Goal: Complete application form

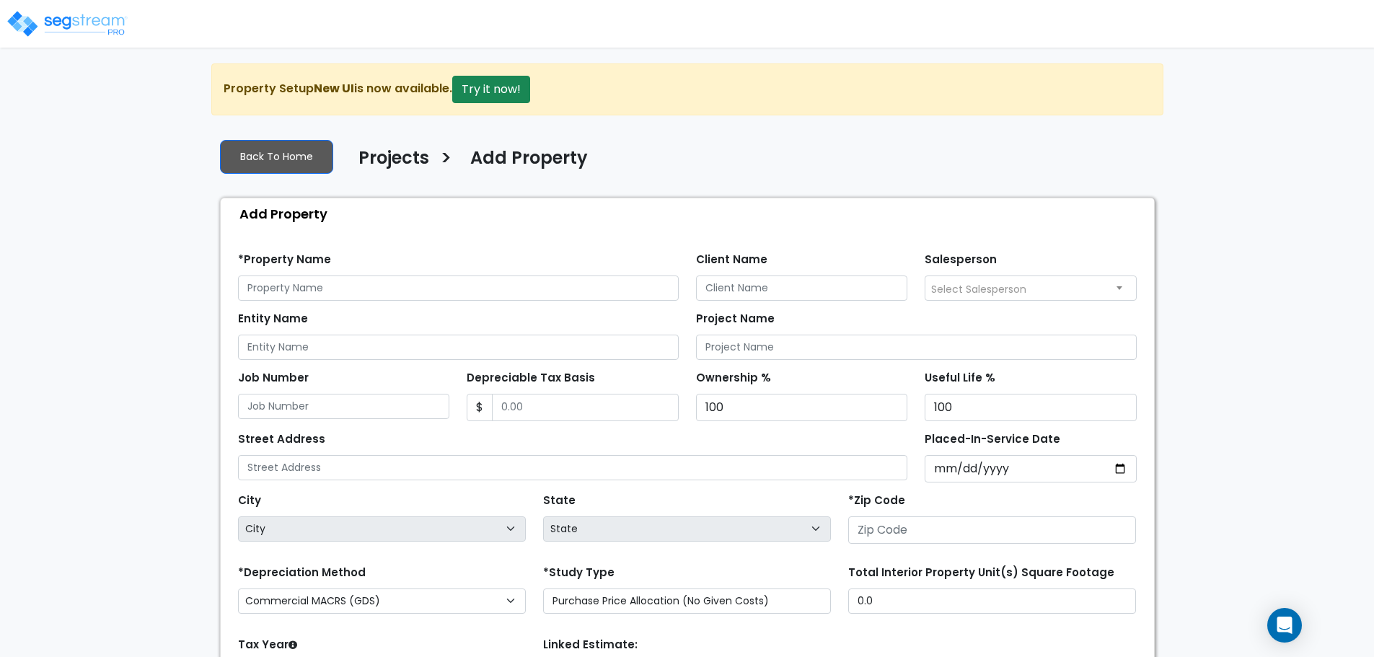
click at [113, 27] on img at bounding box center [67, 23] width 123 height 29
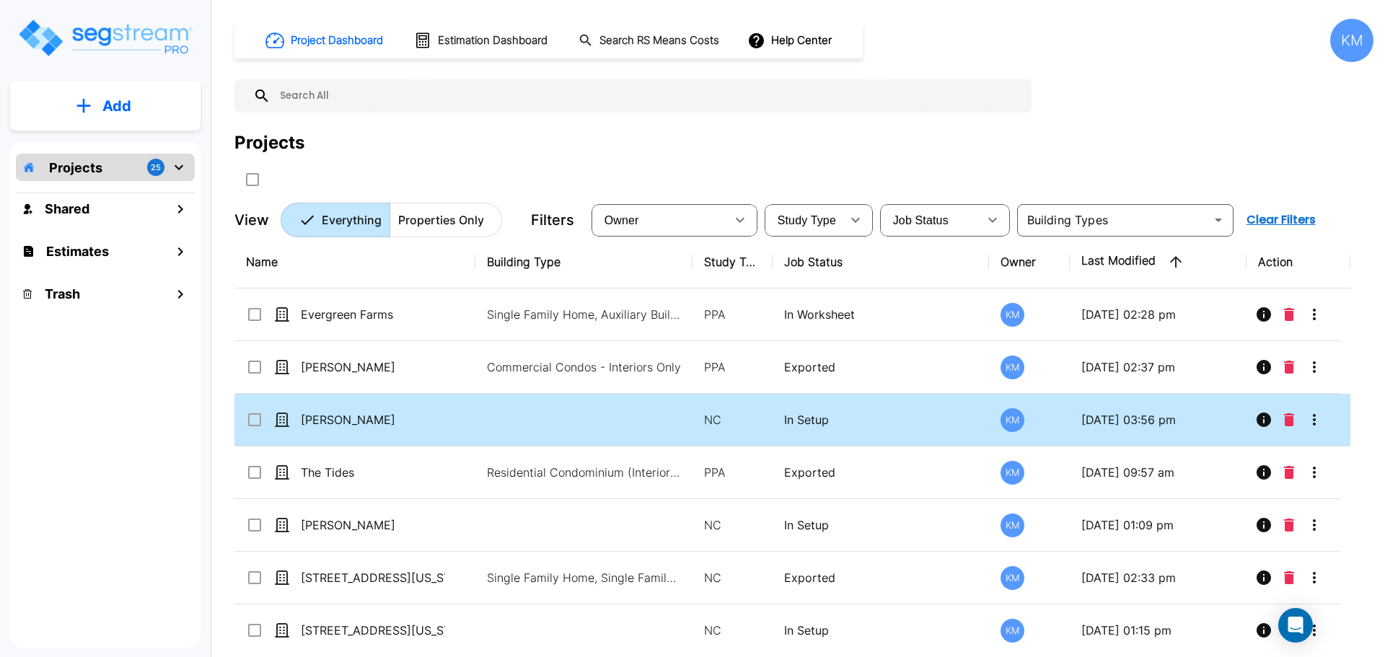
click at [593, 423] on td at bounding box center [583, 420] width 217 height 53
checkbox input "true"
click at [593, 423] on td at bounding box center [583, 420] width 217 height 53
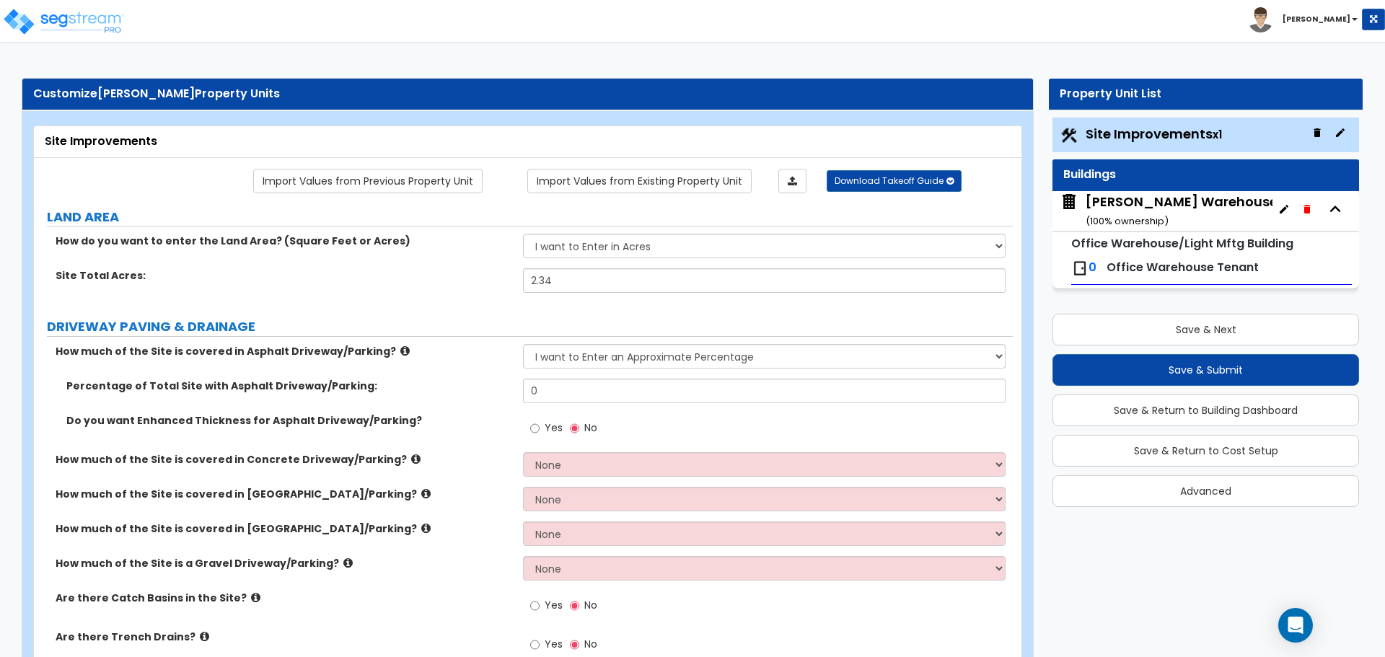
scroll to position [120, 0]
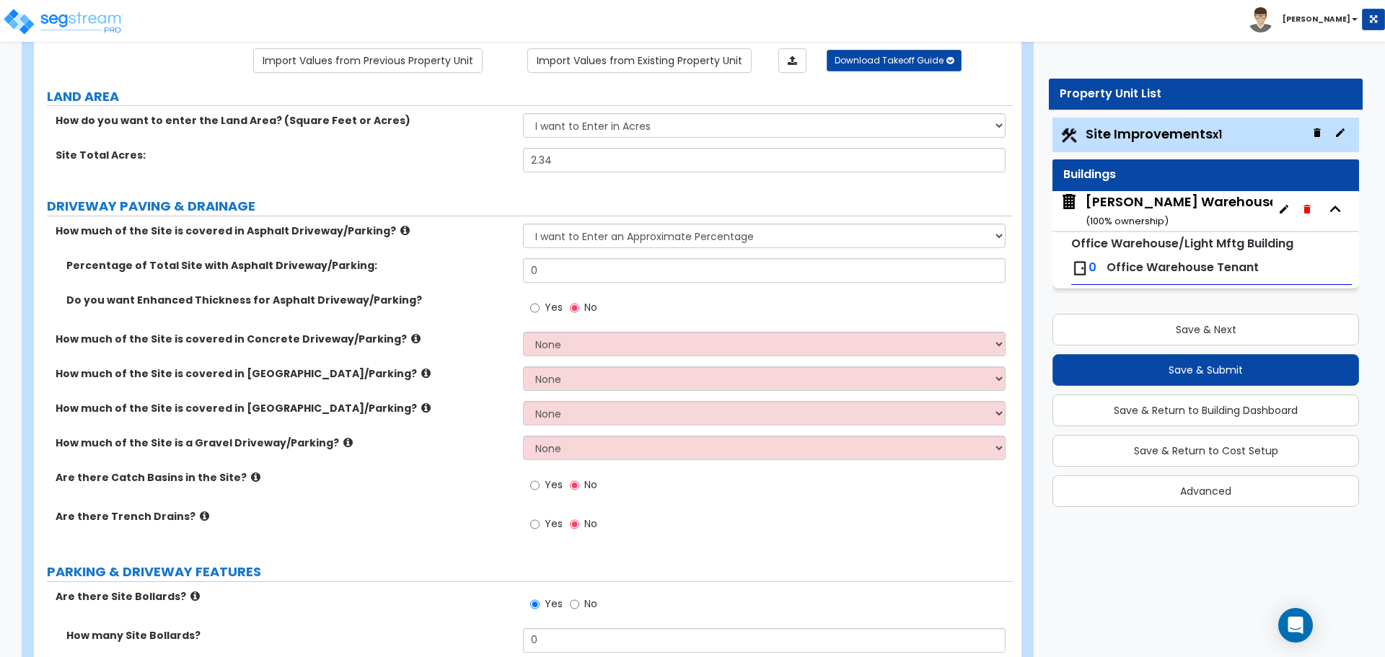
click at [377, 228] on label "How much of the Site is covered in Asphalt Driveway/Parking?" at bounding box center [284, 231] width 457 height 14
click at [400, 232] on icon at bounding box center [404, 230] width 9 height 11
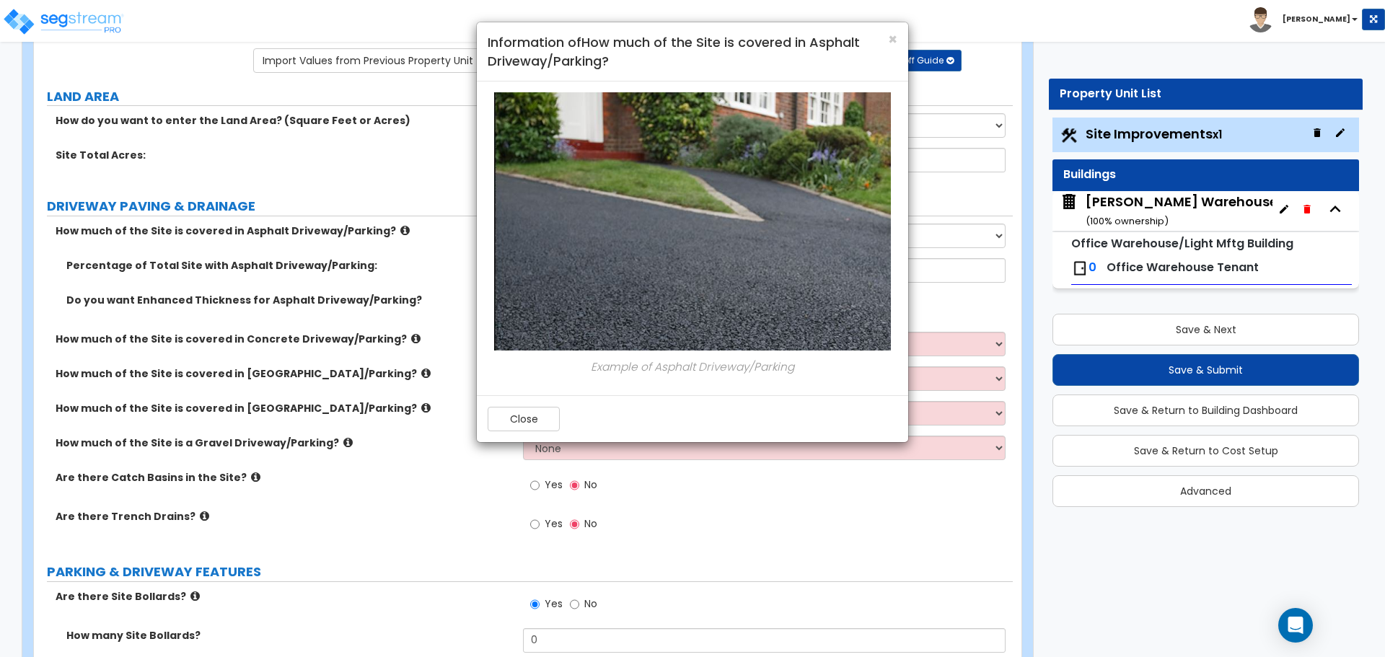
click at [387, 232] on div "× Information of How much of the Site is covered in Asphalt Driveway/Parking? E…" at bounding box center [692, 328] width 1385 height 657
click at [494, 408] on button "Close" at bounding box center [524, 419] width 72 height 25
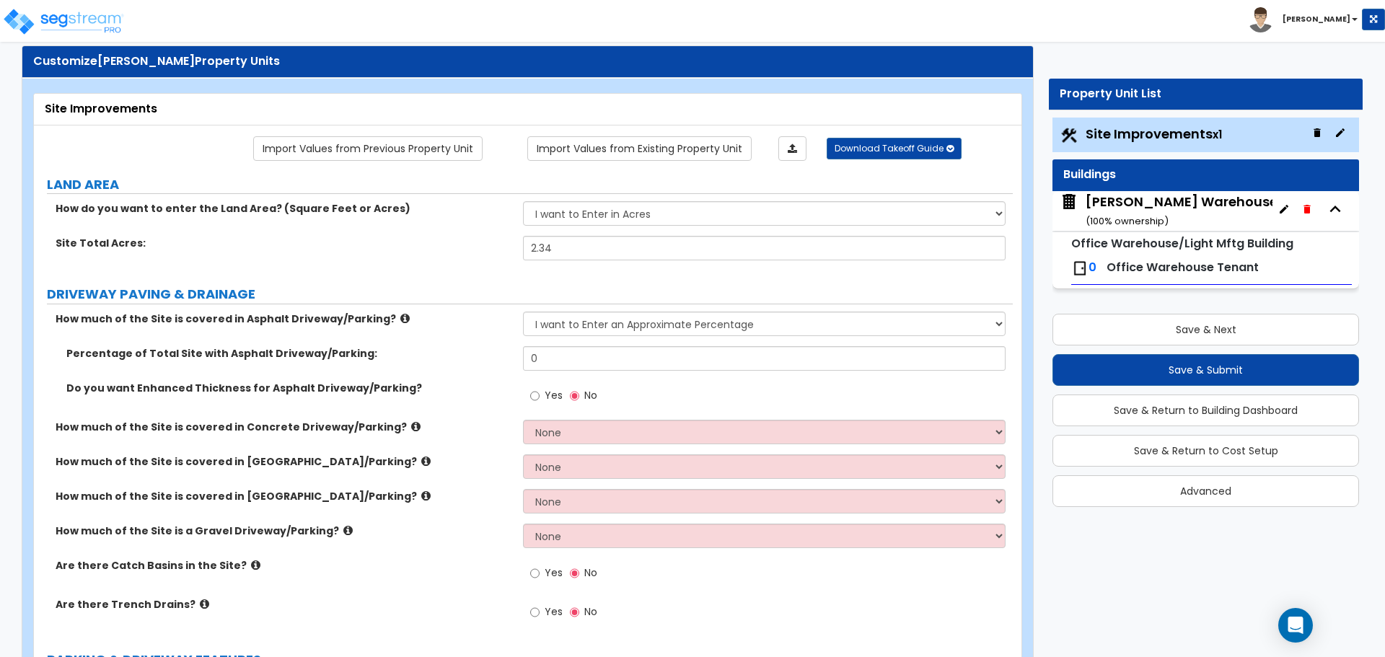
scroll to position [0, 0]
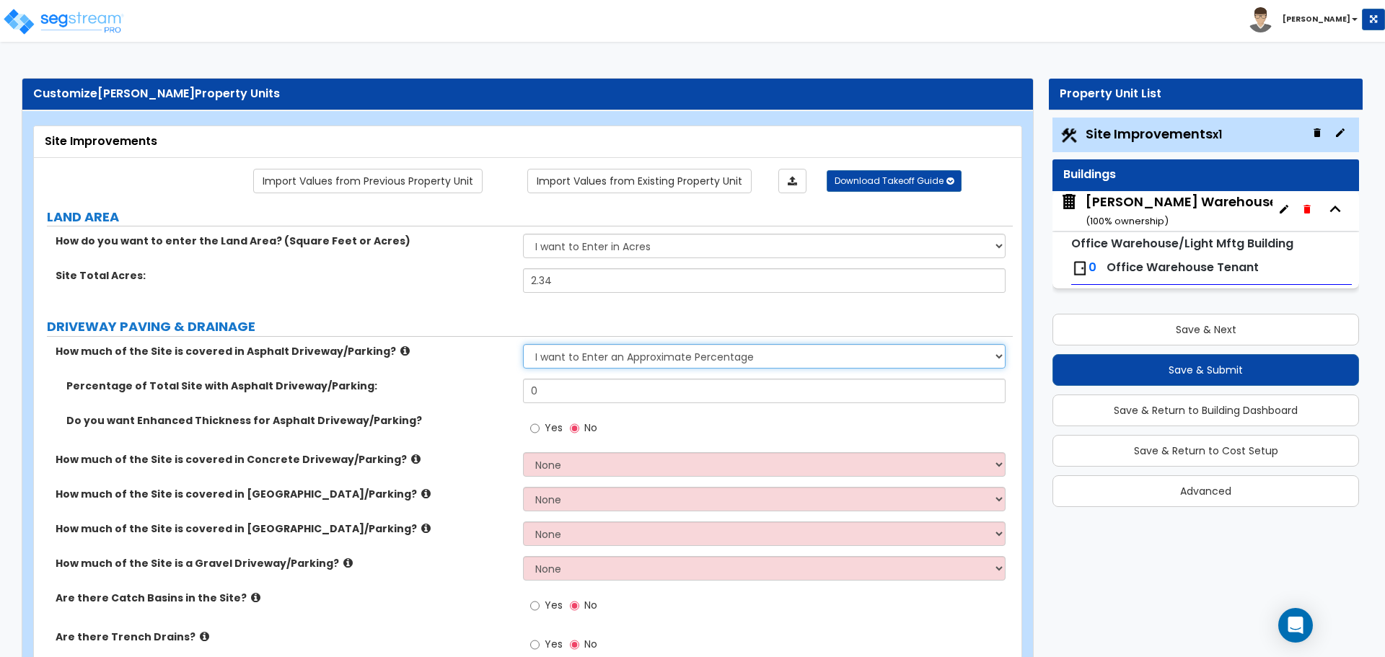
click at [668, 362] on select "None I want to Enter an Approximate Percentage I want to Enter the Square Foota…" at bounding box center [764, 356] width 482 height 25
click at [668, 356] on select "None I want to Enter an Approximate Percentage I want to Enter the Square Foota…" at bounding box center [764, 356] width 482 height 25
click at [654, 363] on select "None I want to Enter an Approximate Percentage I want to Enter the Square Foota…" at bounding box center [764, 356] width 482 height 25
click at [523, 344] on select "None I want to Enter an Approximate Percentage I want to Enter the Square Foota…" at bounding box center [764, 356] width 482 height 25
click at [693, 357] on select "None I want to Enter an Approximate Percentage I want to Enter the Square Foota…" at bounding box center [764, 356] width 482 height 25
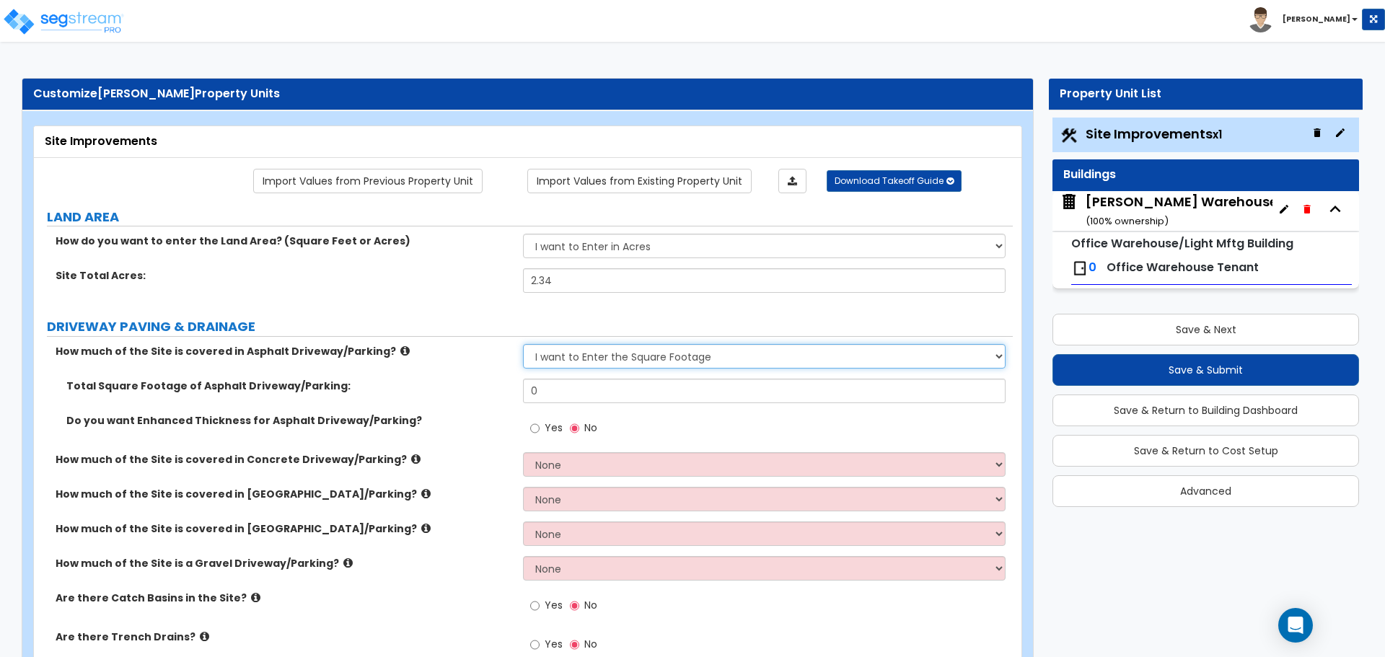
select select "1"
click at [523, 344] on select "None I want to Enter an Approximate Percentage I want to Enter the Square Foota…" at bounding box center [764, 356] width 482 height 25
click at [820, 325] on label "DRIVEWAY PAVING & DRAINAGE" at bounding box center [530, 326] width 966 height 19
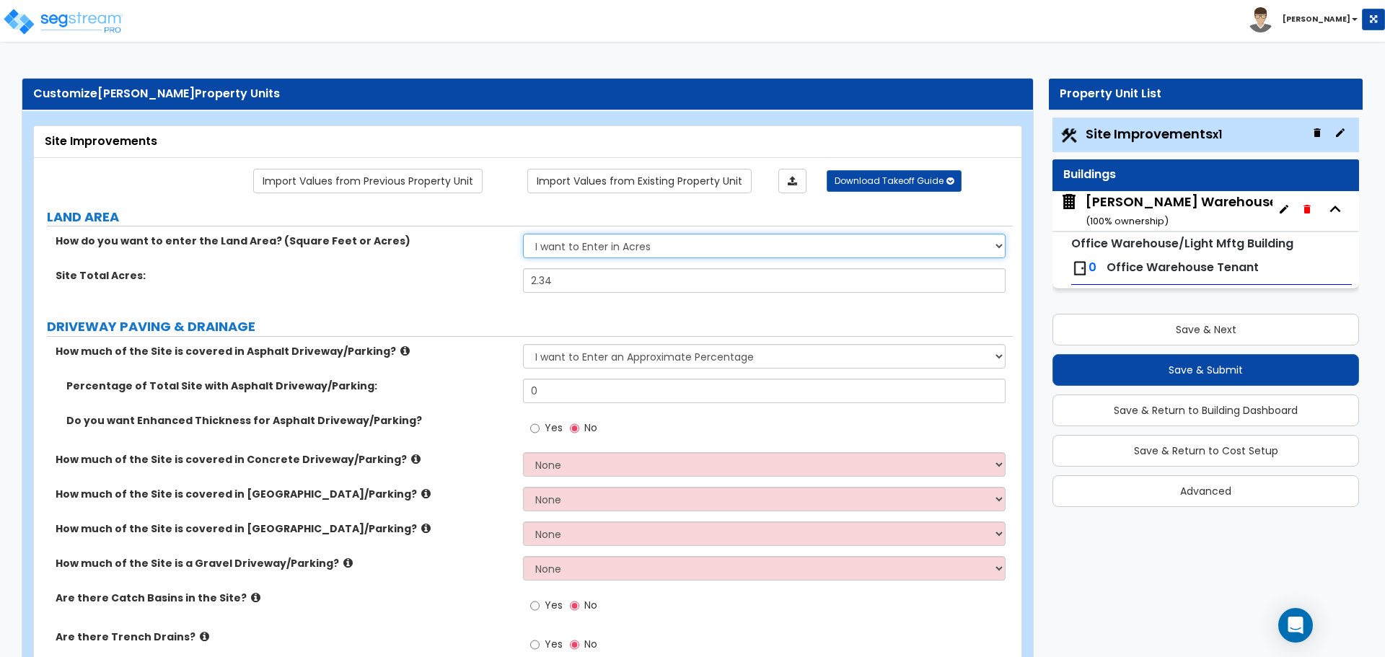
click at [845, 256] on select "I want to Enter in Acres I want to Enter in Square Feet" at bounding box center [764, 246] width 482 height 25
click at [848, 253] on select "I want to Enter in Acres I want to Enter in Square Feet" at bounding box center [764, 246] width 482 height 25
click at [677, 351] on select "None I want to Enter an Approximate Percentage I want to Enter the Square Foota…" at bounding box center [764, 356] width 482 height 25
click at [523, 344] on select "None I want to Enter an Approximate Percentage I want to Enter the Square Foota…" at bounding box center [764, 356] width 482 height 25
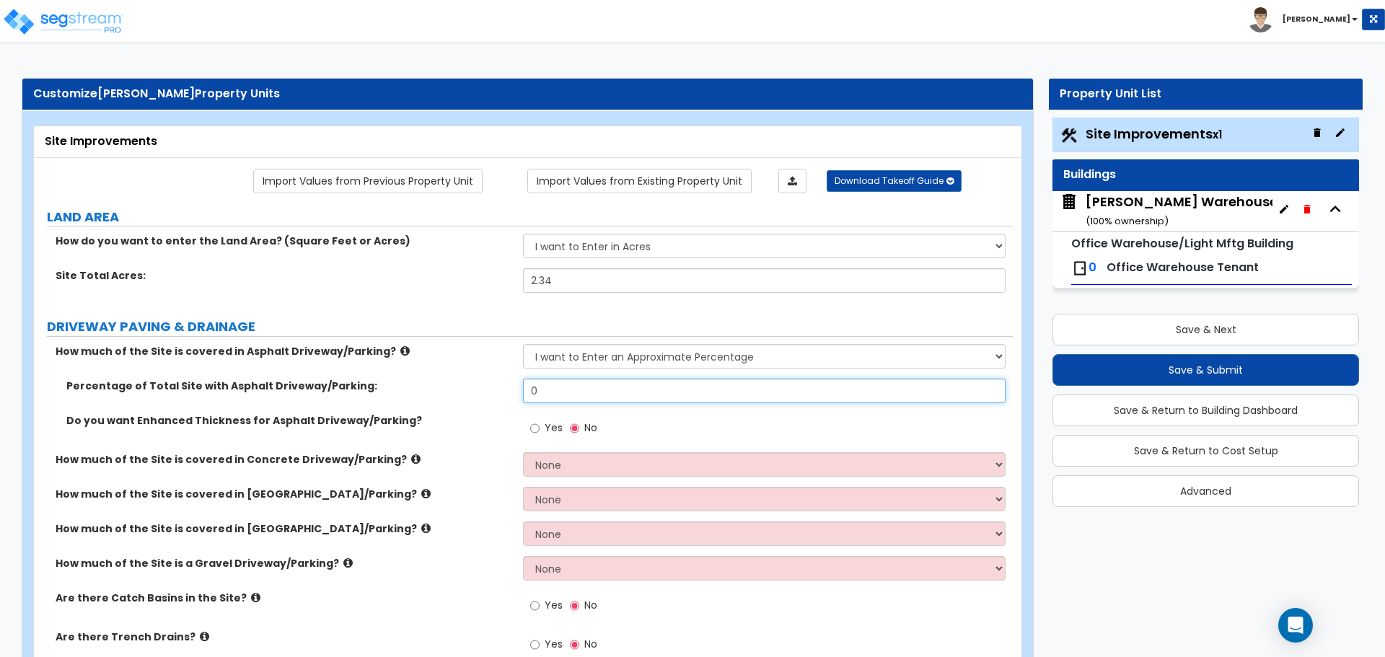
click at [616, 396] on input "0" at bounding box center [764, 391] width 482 height 25
drag, startPoint x: 593, startPoint y: 395, endPoint x: 464, endPoint y: 385, distance: 129.5
click at [464, 385] on div "Percentage of Total Site with Asphalt Driveway/Parking: 0" at bounding box center [523, 396] width 979 height 35
type input "17.5"
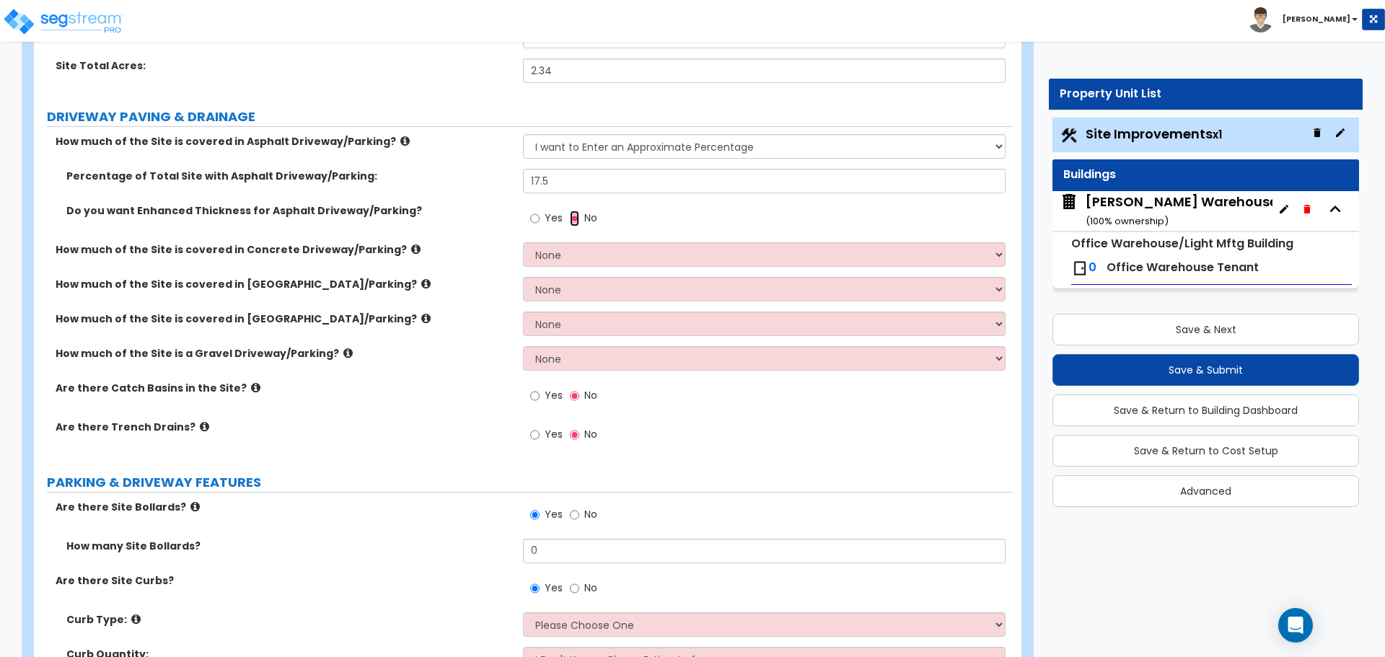
scroll to position [240, 0]
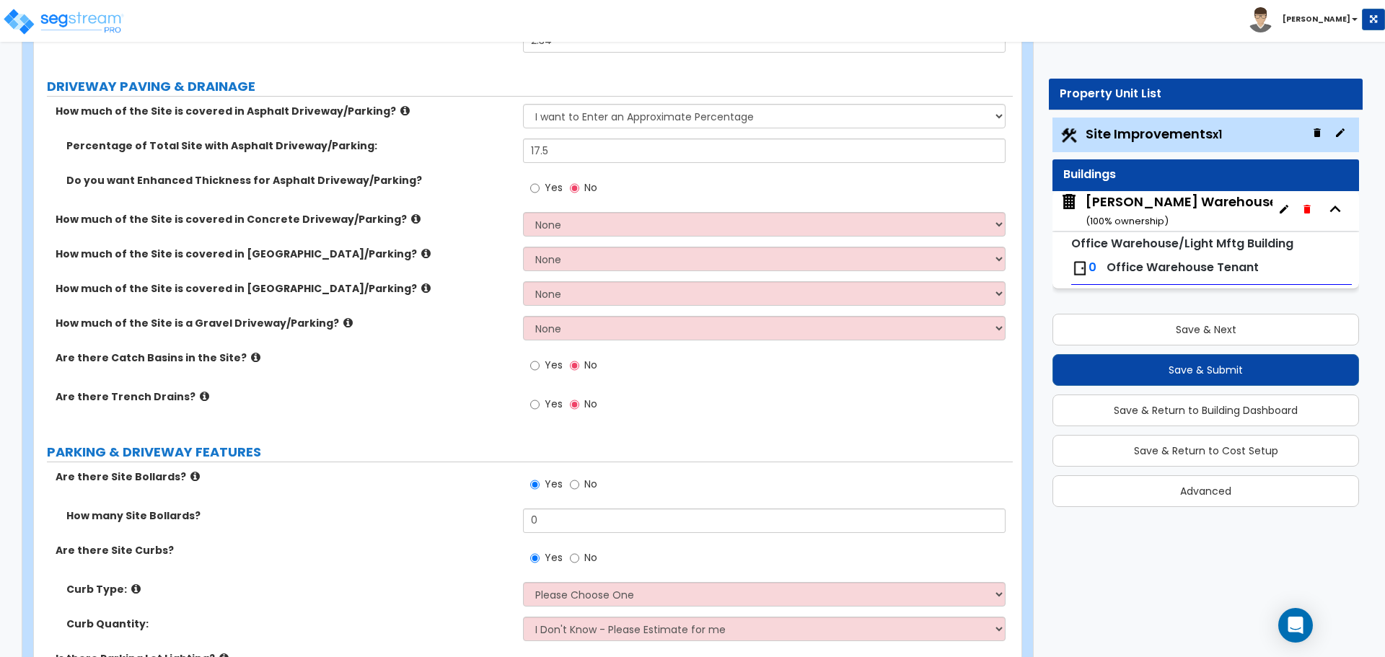
click at [646, 202] on div "Yes No" at bounding box center [767, 192] width 489 height 39
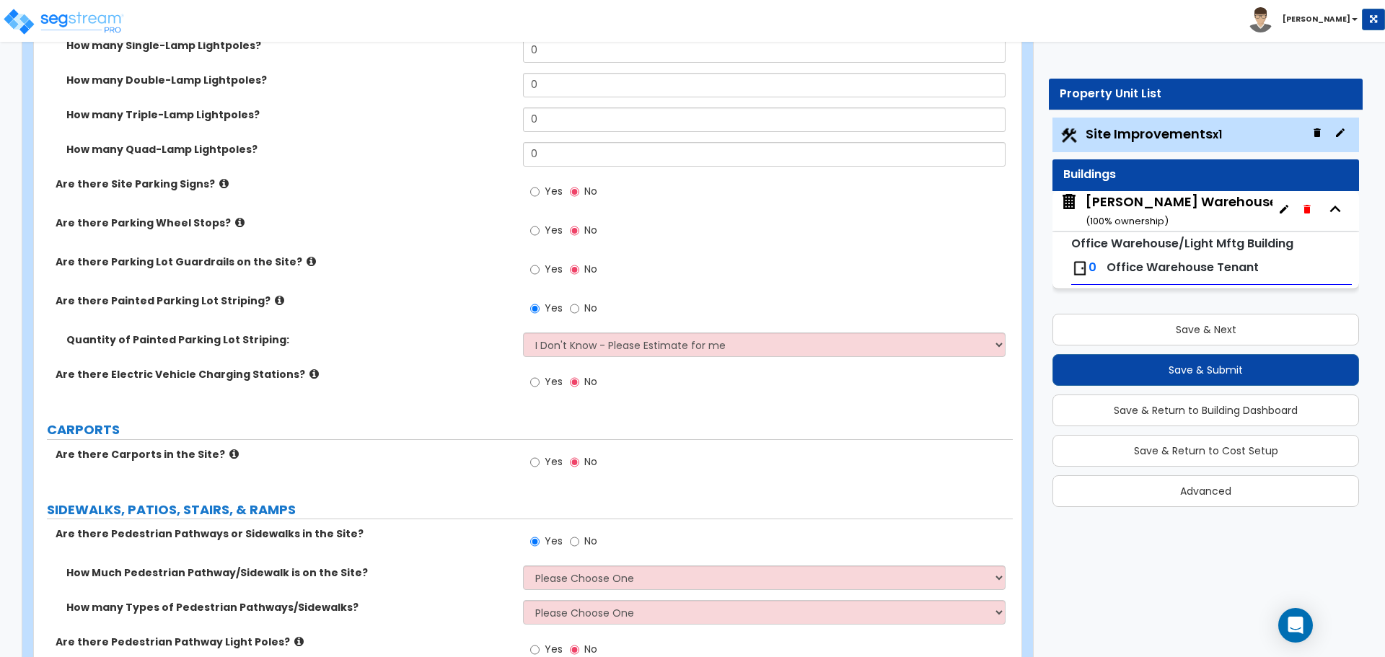
scroll to position [1082, 0]
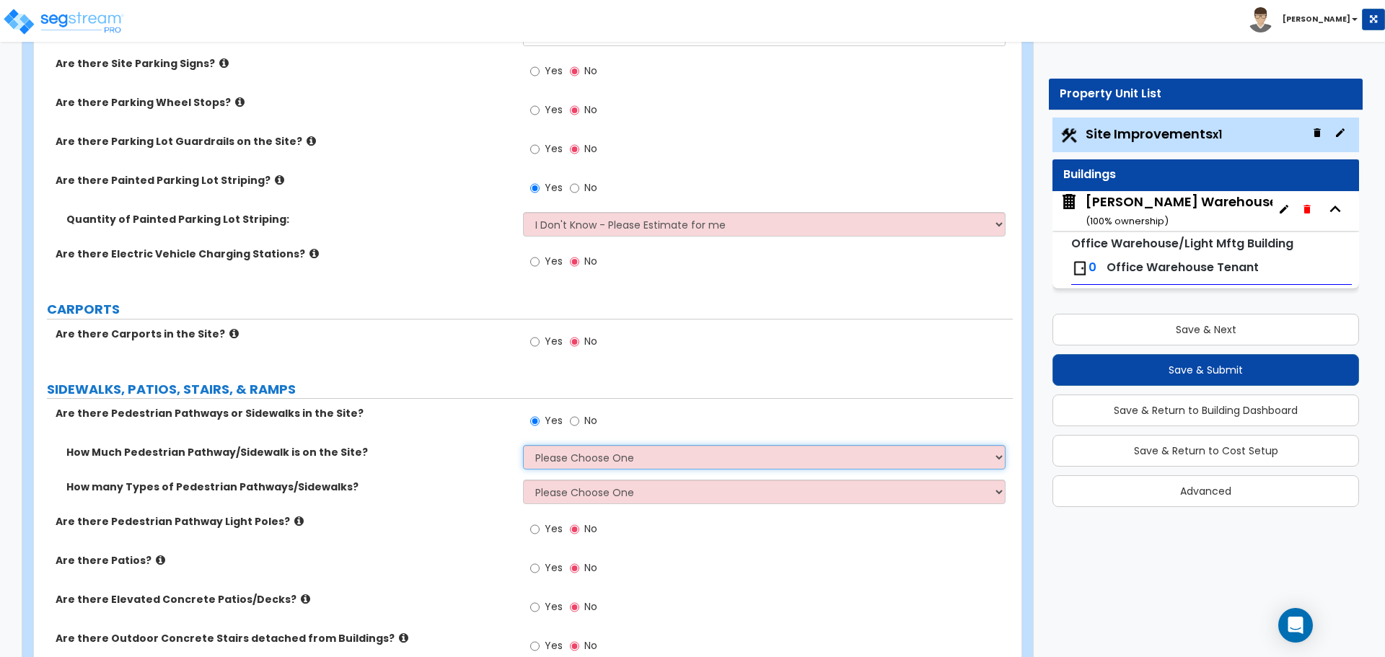
click at [592, 457] on select "Please Choose One I Don't Know, Please Estimate For Me Enter Linear Footage" at bounding box center [764, 457] width 482 height 25
select select "2"
click at [523, 445] on select "Please Choose One I Don't Know, Please Estimate For Me Enter Linear Footage" at bounding box center [764, 457] width 482 height 25
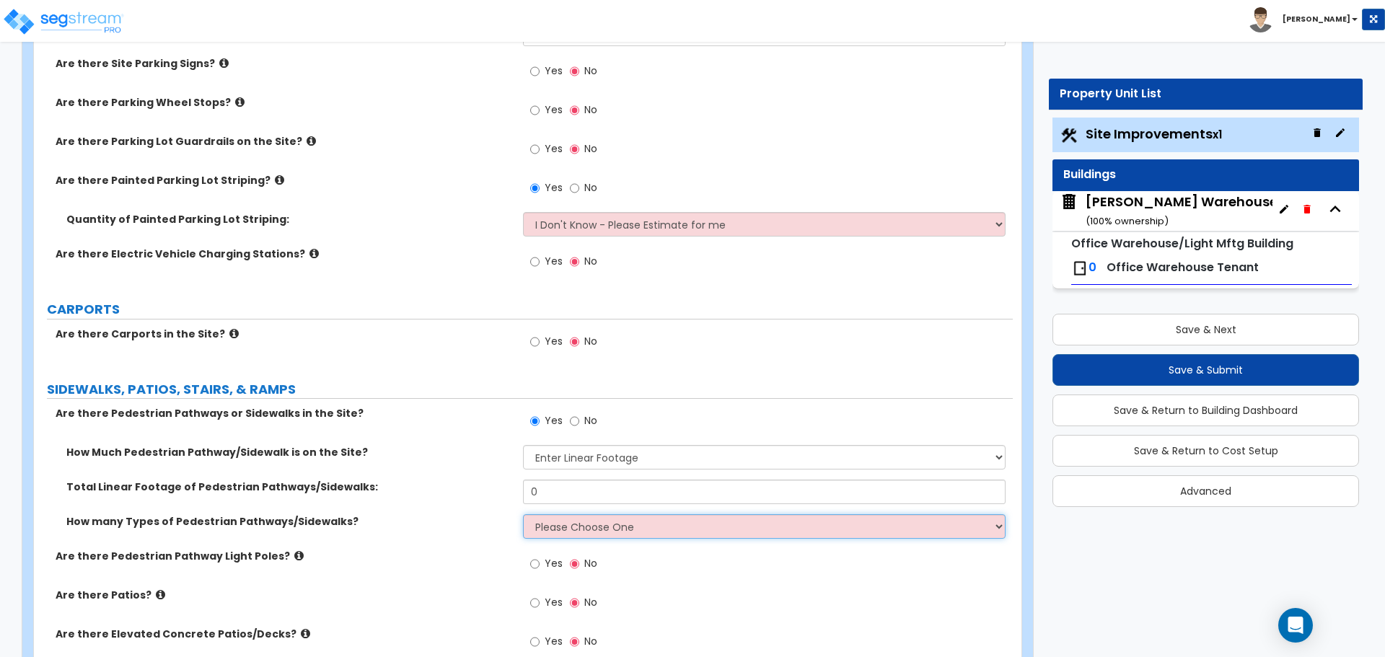
click at [644, 533] on select "Please Choose One 1 2 3" at bounding box center [764, 526] width 482 height 25
click at [523, 514] on select "Please Choose One 1 2 3" at bounding box center [764, 526] width 482 height 25
click at [629, 536] on select "Please Choose One 1 2 3" at bounding box center [764, 526] width 482 height 25
select select "1"
click at [523, 514] on select "Please Choose One 1 2 3" at bounding box center [764, 526] width 482 height 25
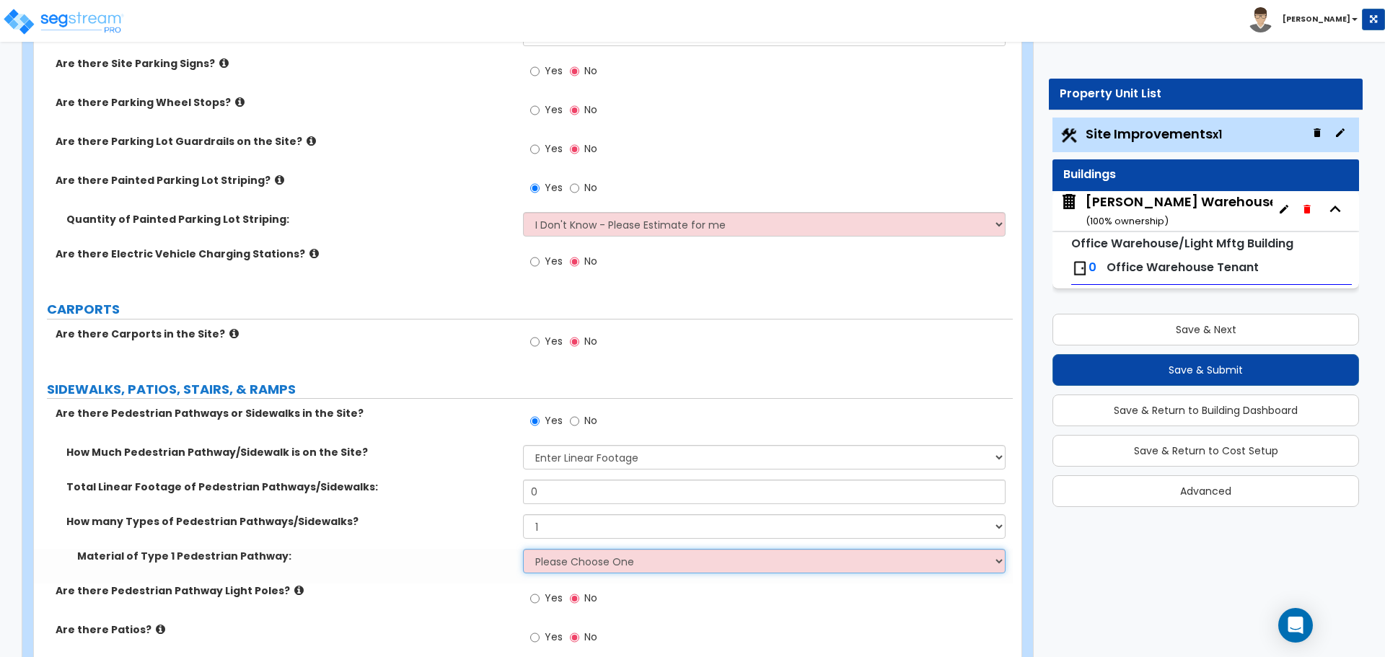
click at [605, 561] on select "Please Choose One Bare Concrete Stamped Concrete Brick Pavers Stone Pavers Wood…" at bounding box center [764, 561] width 482 height 25
select select "1"
click at [523, 549] on select "Please Choose One Bare Concrete Stamped Concrete Brick Pavers Stone Pavers Wood…" at bounding box center [764, 561] width 482 height 25
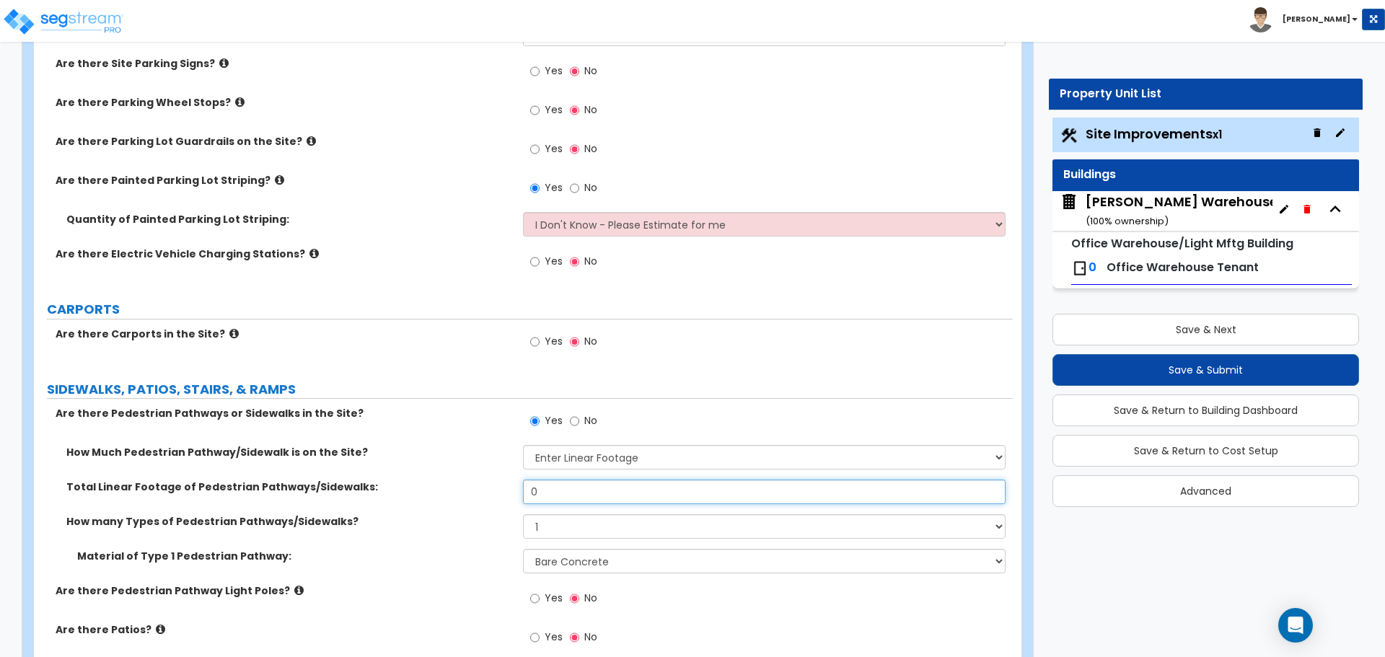
click at [593, 498] on input "0" at bounding box center [764, 492] width 482 height 25
click at [634, 494] on input "0" at bounding box center [764, 492] width 482 height 25
drag, startPoint x: 616, startPoint y: 494, endPoint x: 504, endPoint y: 481, distance: 112.5
click at [520, 488] on div "Total Linear Footage of Pedestrian Pathways/Sidewalks: 0" at bounding box center [523, 497] width 979 height 35
type input "268"
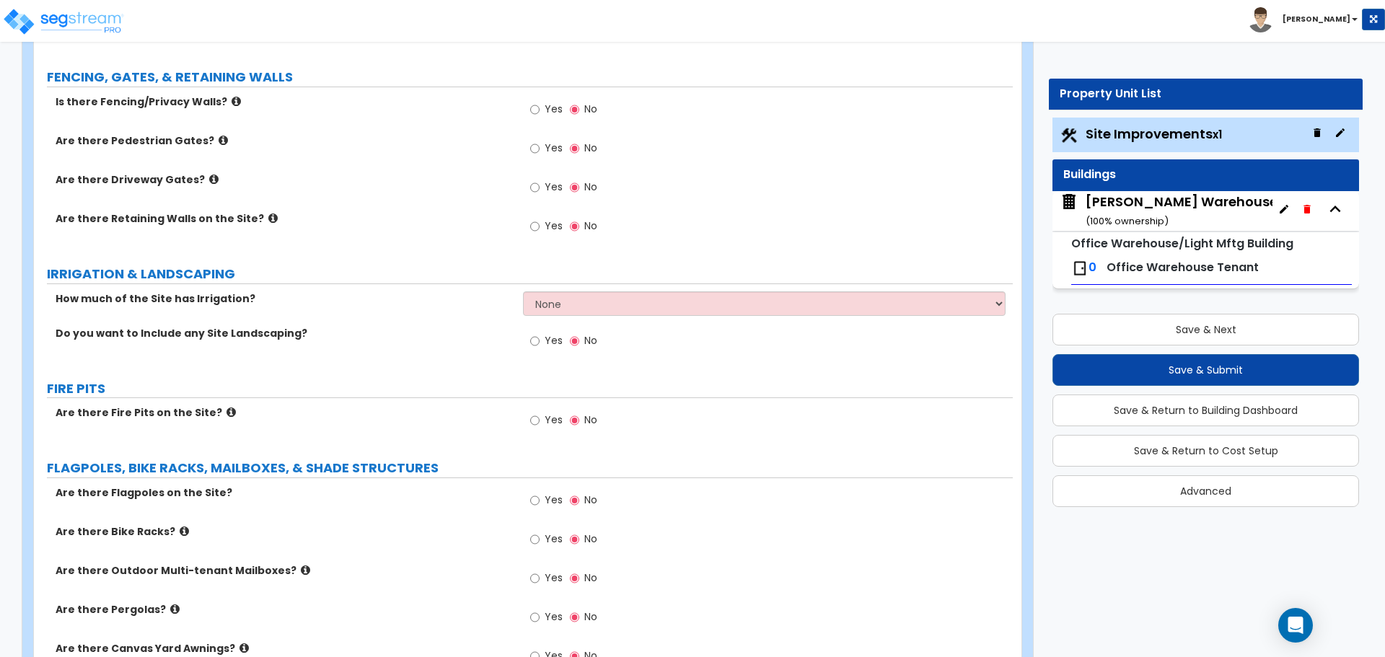
scroll to position [2044, 0]
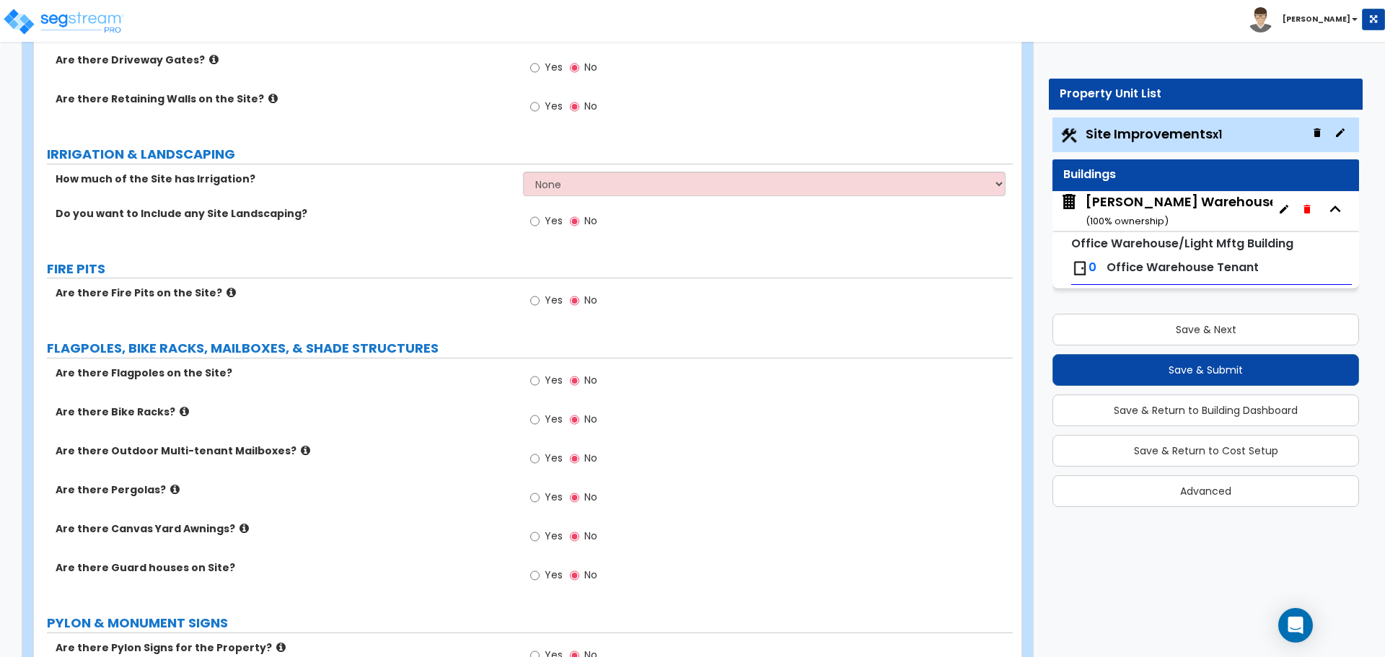
click at [546, 221] on span "Yes" at bounding box center [554, 221] width 18 height 14
click at [540, 221] on input "Yes" at bounding box center [534, 222] width 9 height 16
radio input "true"
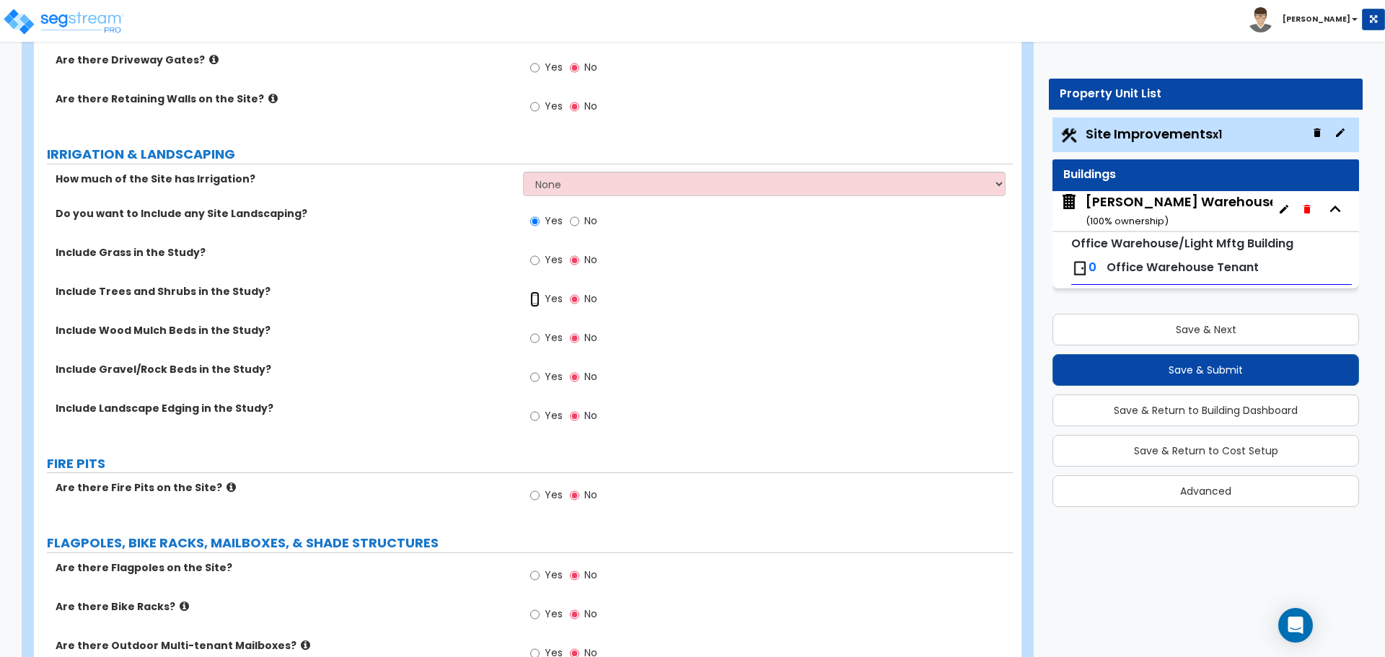
click at [540, 298] on input "Yes" at bounding box center [534, 299] width 9 height 16
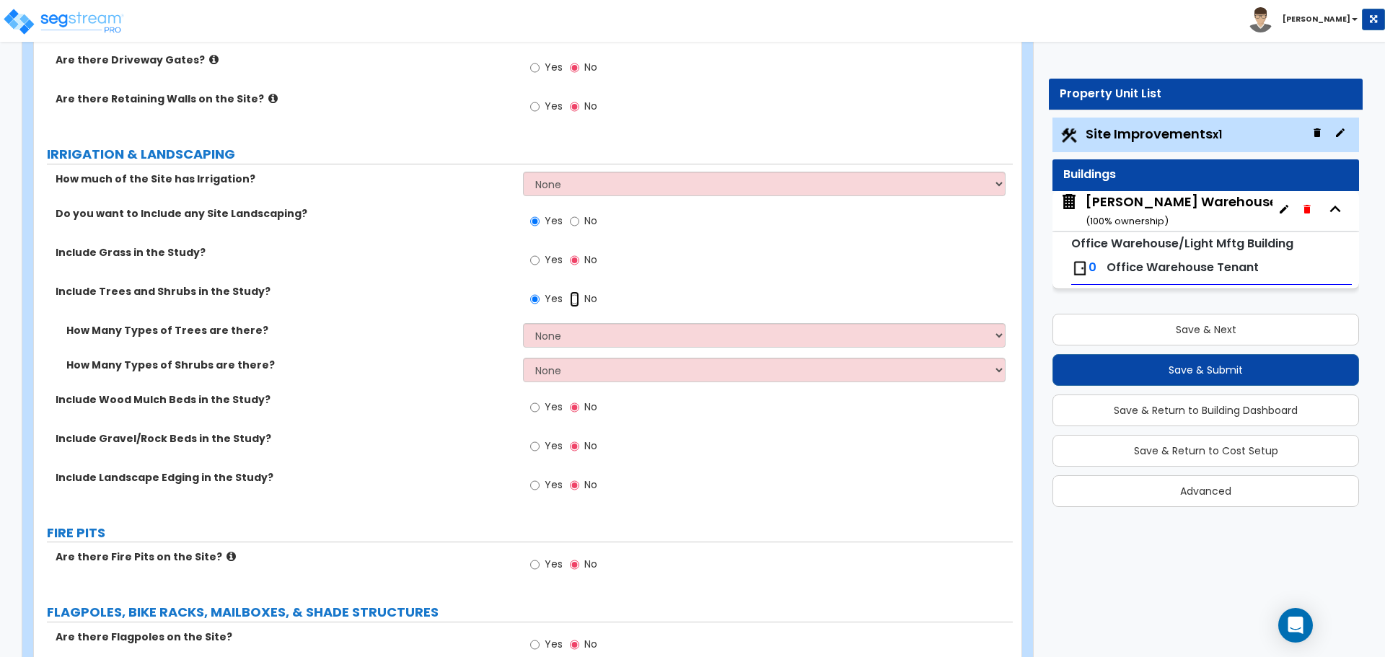
click at [571, 299] on input "No" at bounding box center [574, 299] width 9 height 16
radio input "false"
radio input "true"
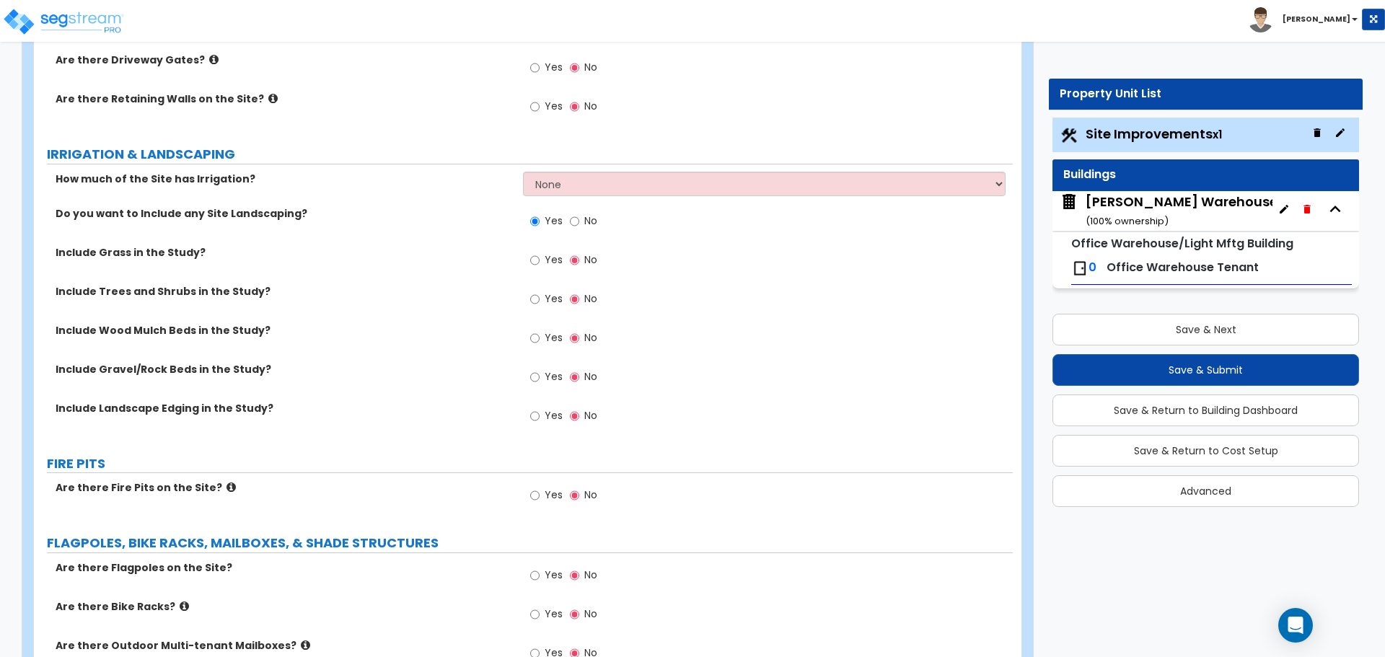
click at [581, 219] on label "No" at bounding box center [583, 223] width 27 height 25
click at [579, 219] on input "No" at bounding box center [574, 222] width 9 height 16
radio input "false"
radio input "true"
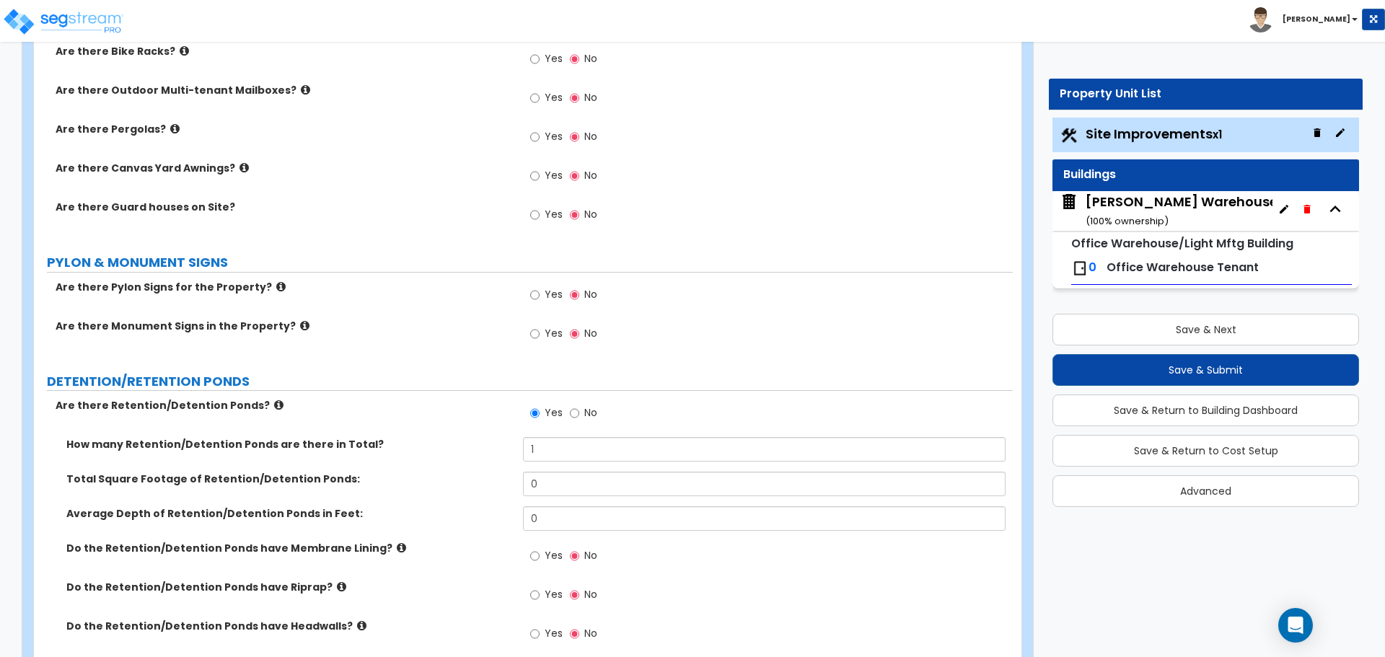
scroll to position [2525, 0]
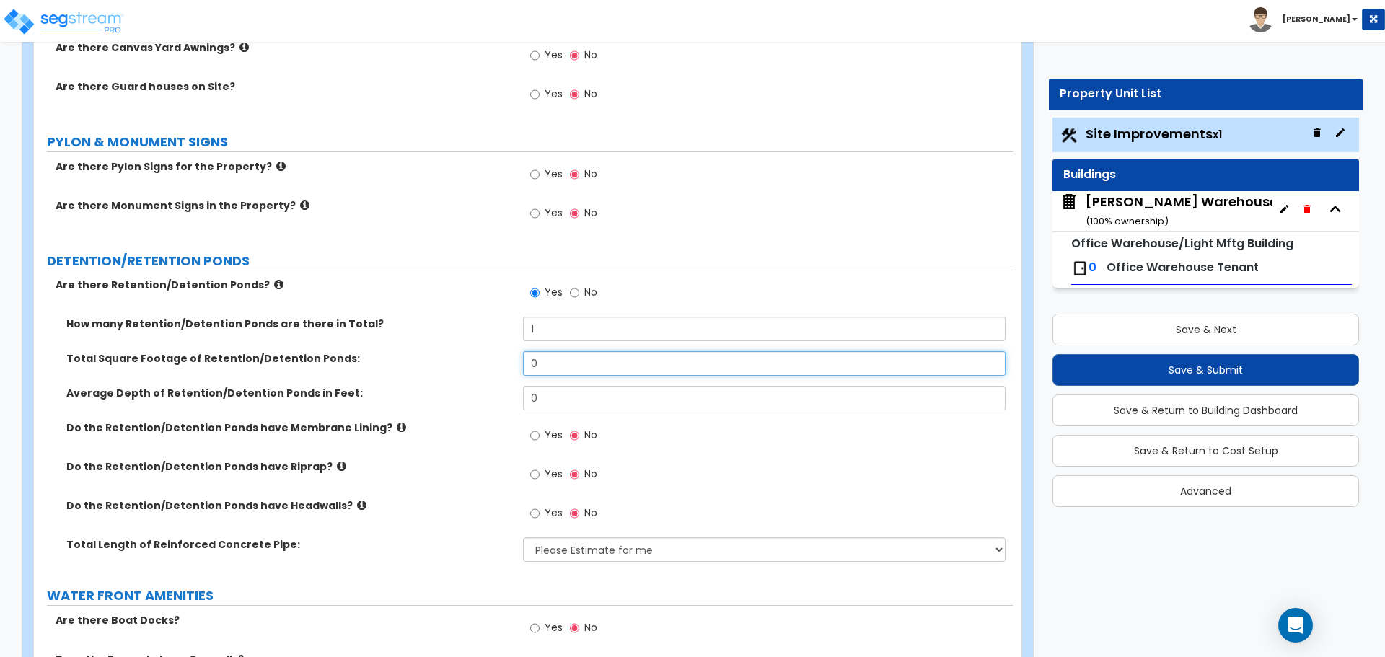
click at [615, 367] on input "0" at bounding box center [764, 363] width 482 height 25
click at [574, 370] on input "0" at bounding box center [764, 363] width 482 height 25
drag, startPoint x: 572, startPoint y: 364, endPoint x: 511, endPoint y: 359, distance: 61.6
click at [512, 363] on div "Total Square Footage of Retention/Detention Ponds: 0" at bounding box center [523, 368] width 979 height 35
type input "11,200"
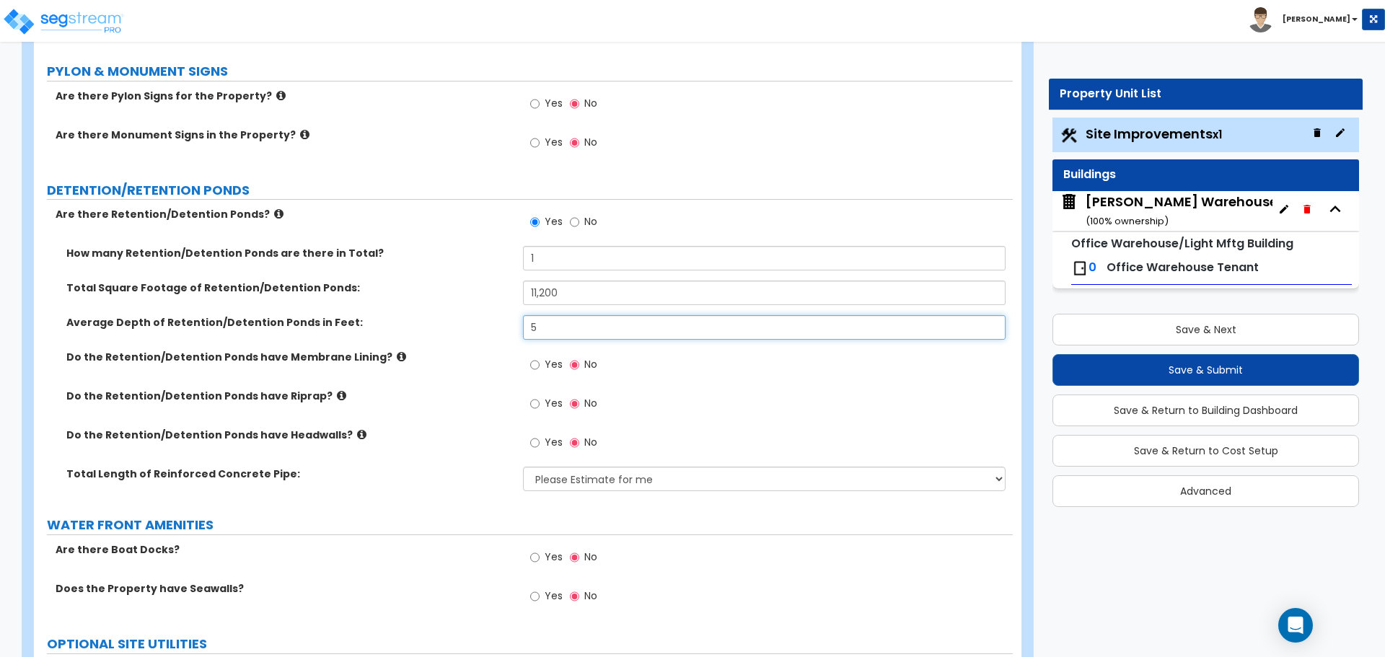
scroll to position [2646, 0]
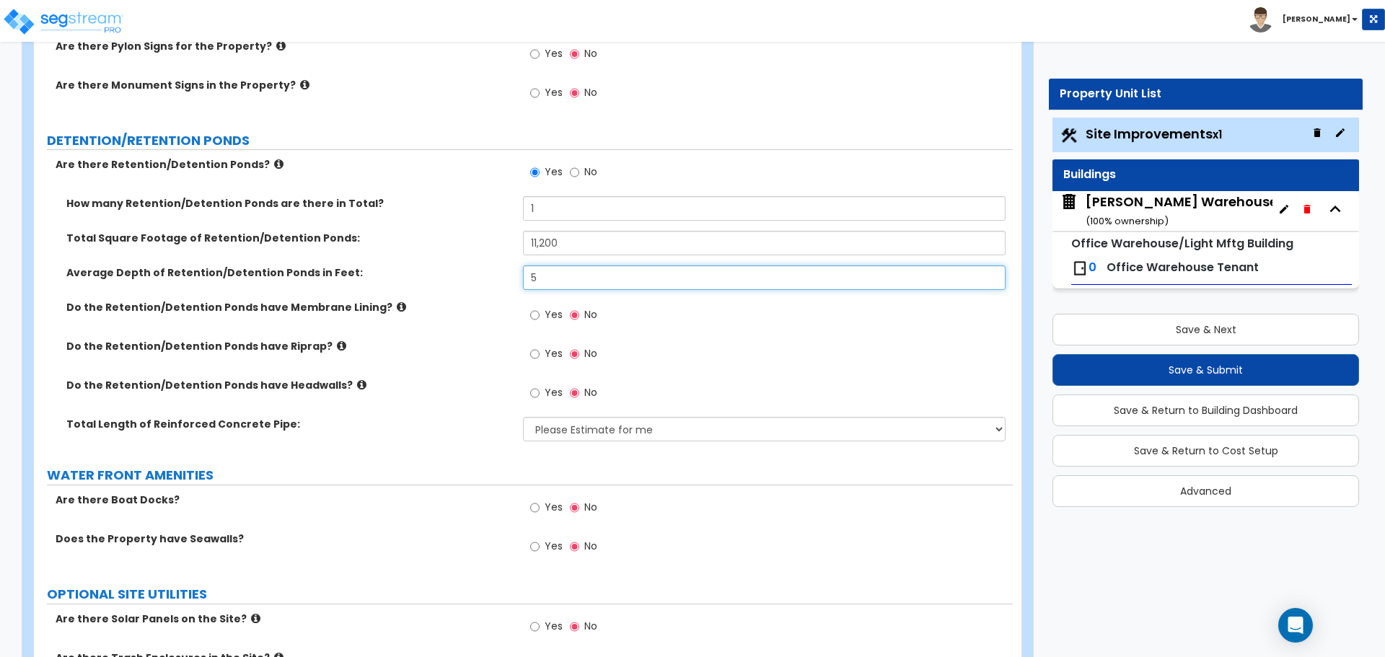
type input "5"
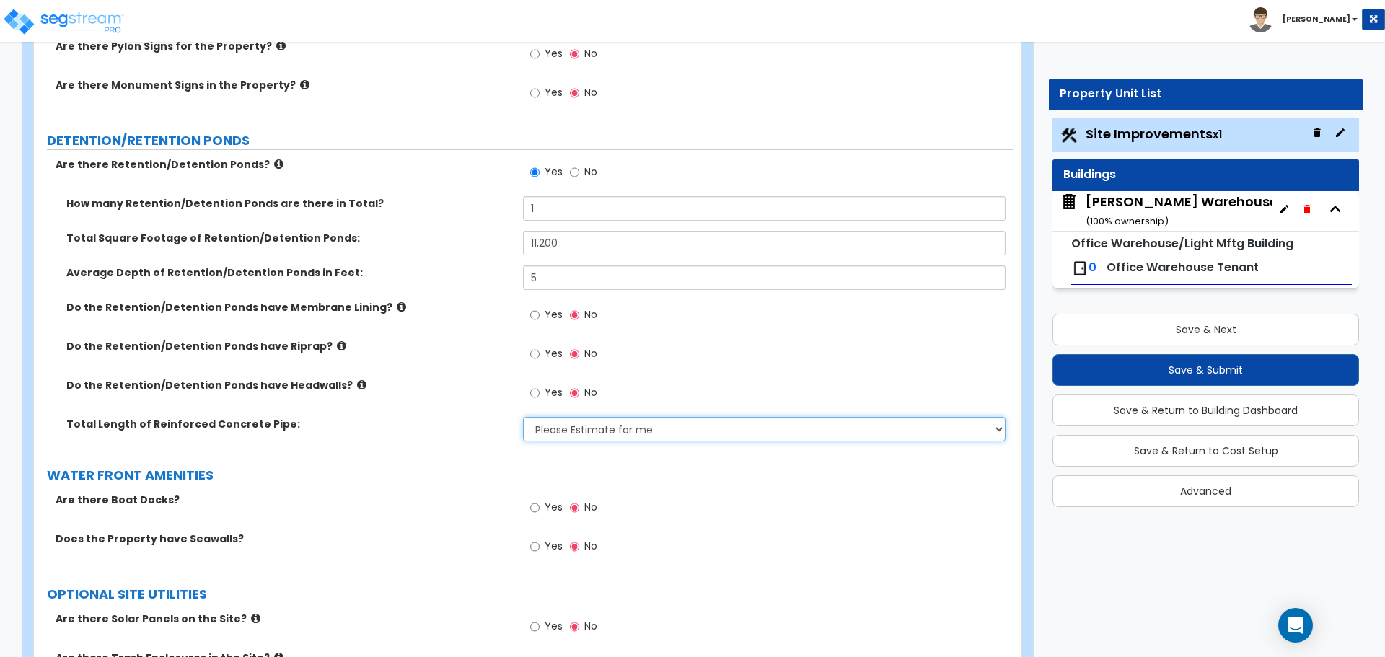
click at [687, 430] on select "Please Estimate for me I want to Enter Linear Footage" at bounding box center [764, 429] width 482 height 25
click at [523, 417] on select "Please Estimate for me I want to Enter Linear Footage" at bounding box center [764, 429] width 482 height 25
click at [649, 429] on select "Please Estimate for me I want to Enter Linear Footage" at bounding box center [764, 429] width 482 height 25
select select "2"
click at [523, 417] on select "Please Estimate for me I want to Enter Linear Footage" at bounding box center [764, 429] width 482 height 25
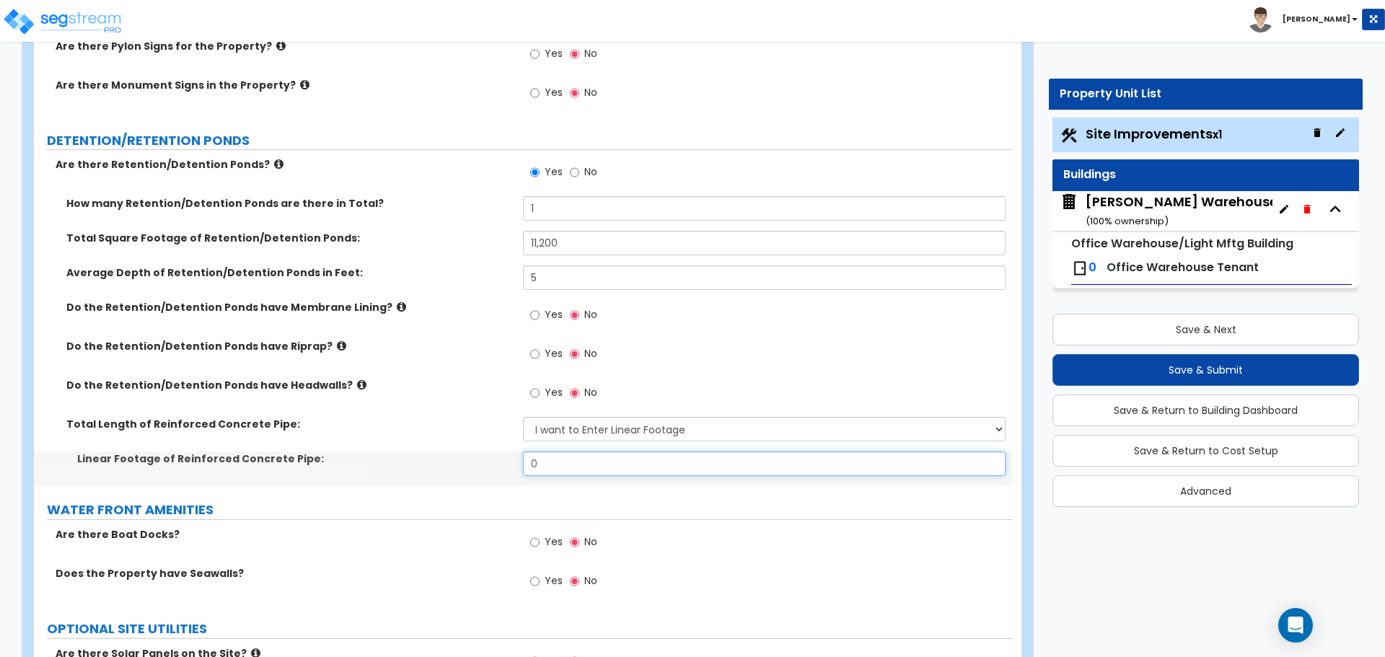
click at [612, 459] on input "0" at bounding box center [764, 464] width 482 height 25
drag, startPoint x: 612, startPoint y: 459, endPoint x: 434, endPoint y: 497, distance: 182.3
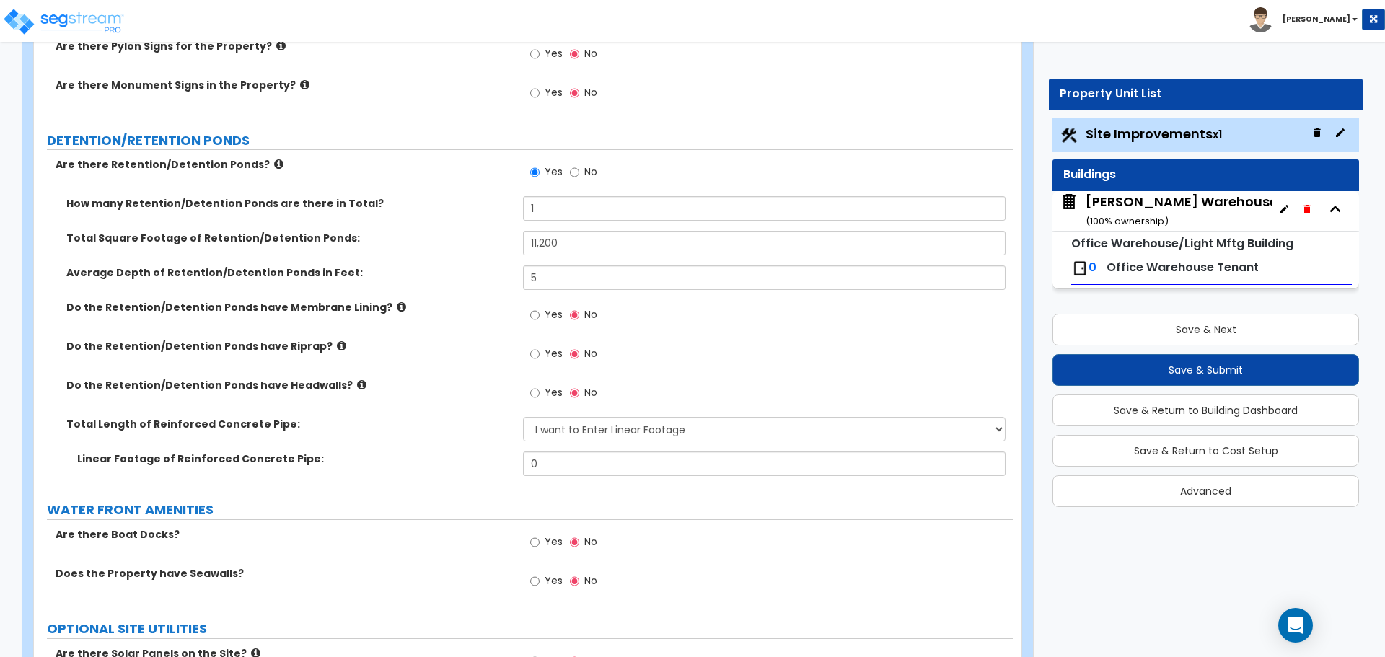
click at [683, 400] on div "Yes No" at bounding box center [767, 397] width 489 height 39
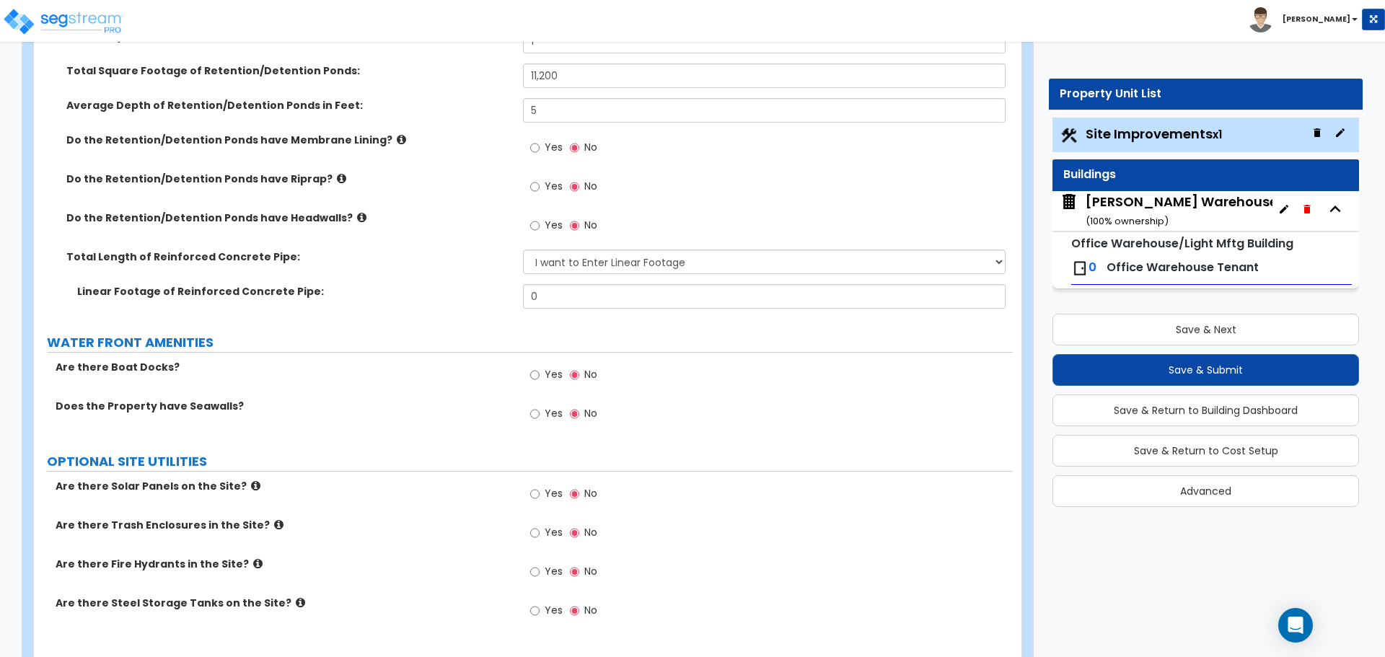
scroll to position [2857, 0]
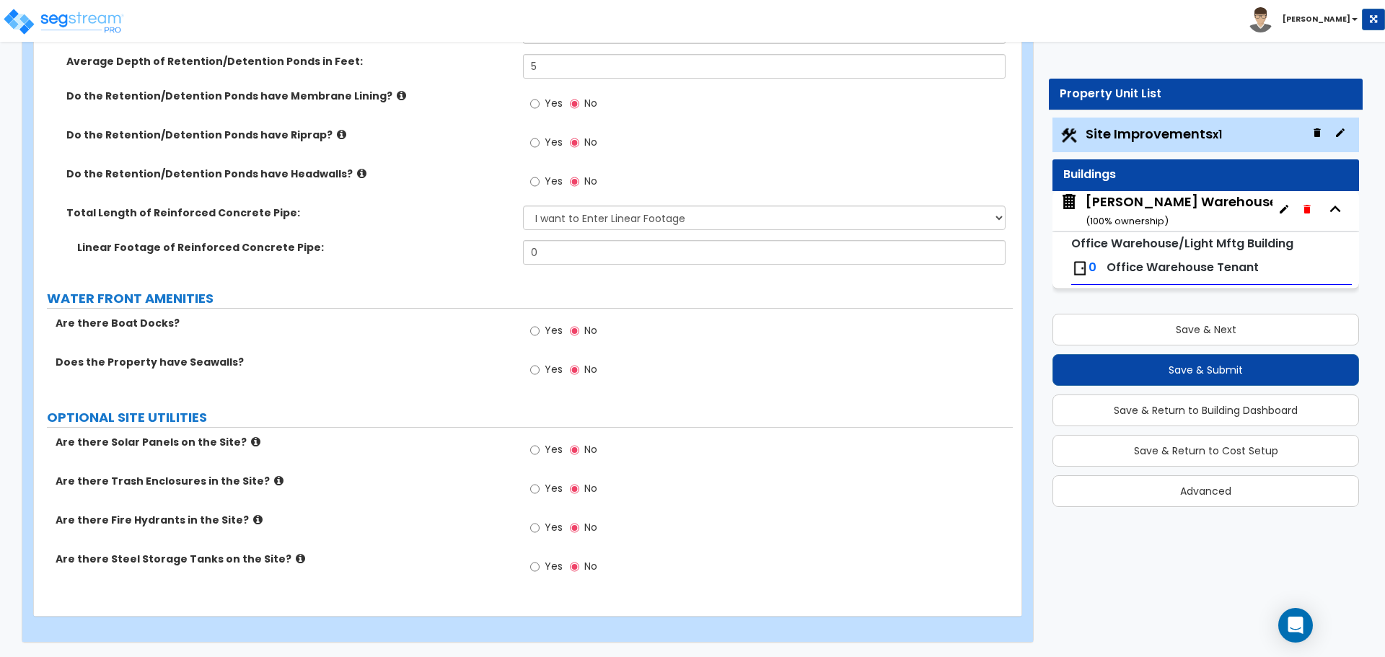
click at [561, 491] on span "Yes" at bounding box center [554, 488] width 18 height 14
click at [540, 491] on input "Yes" at bounding box center [534, 489] width 9 height 16
radio input "true"
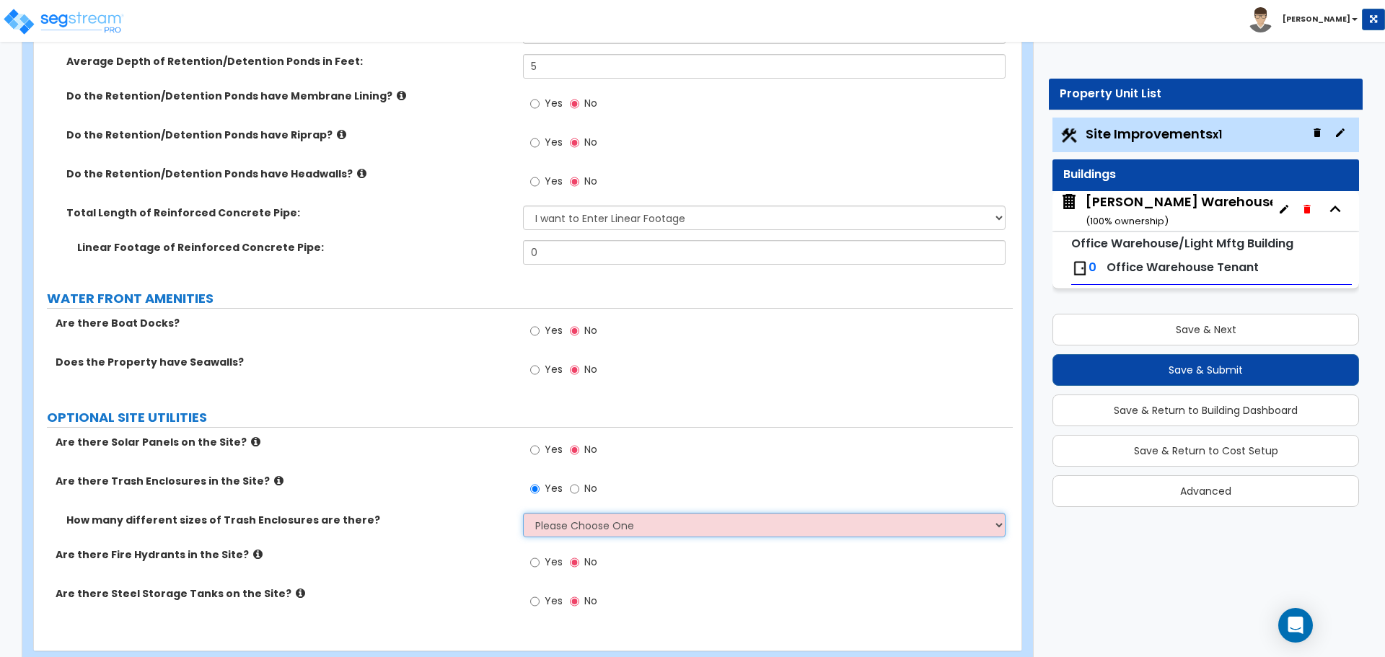
click at [574, 525] on select "Please Choose One 1 2 3" at bounding box center [764, 525] width 482 height 25
select select "1"
click at [523, 513] on select "Please Choose One 1 2 3" at bounding box center [764, 525] width 482 height 25
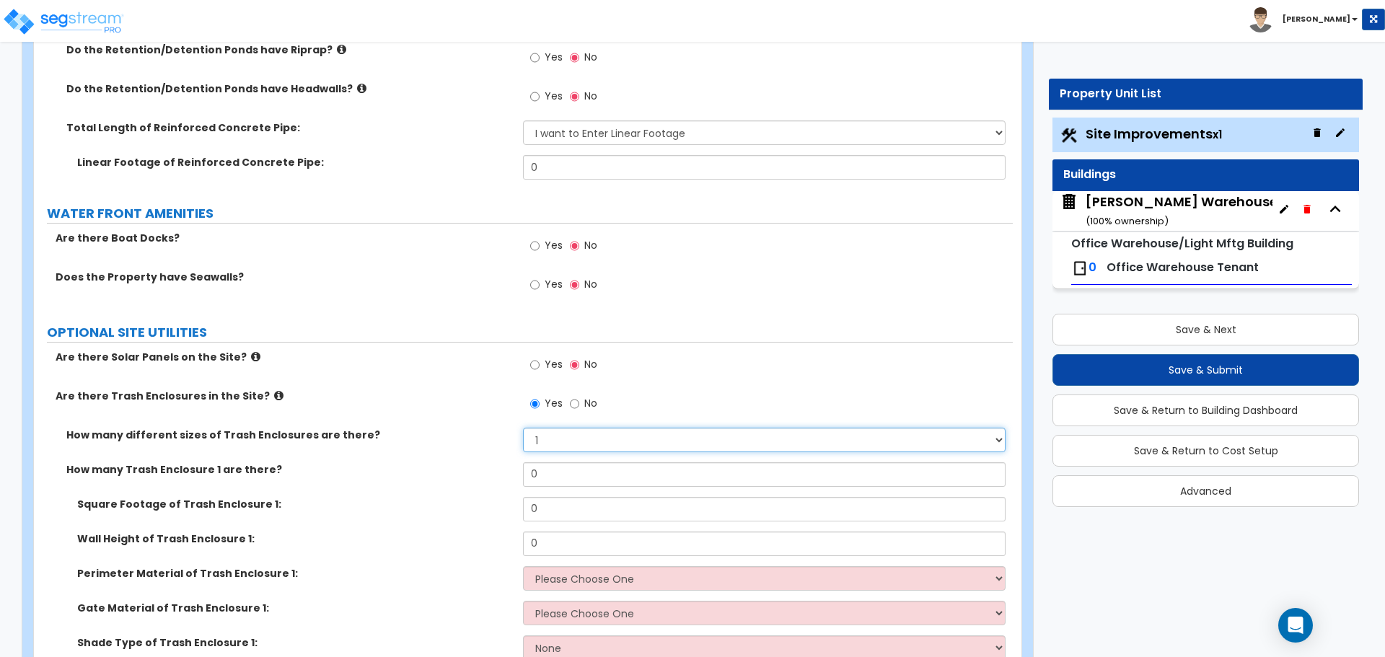
scroll to position [2978, 0]
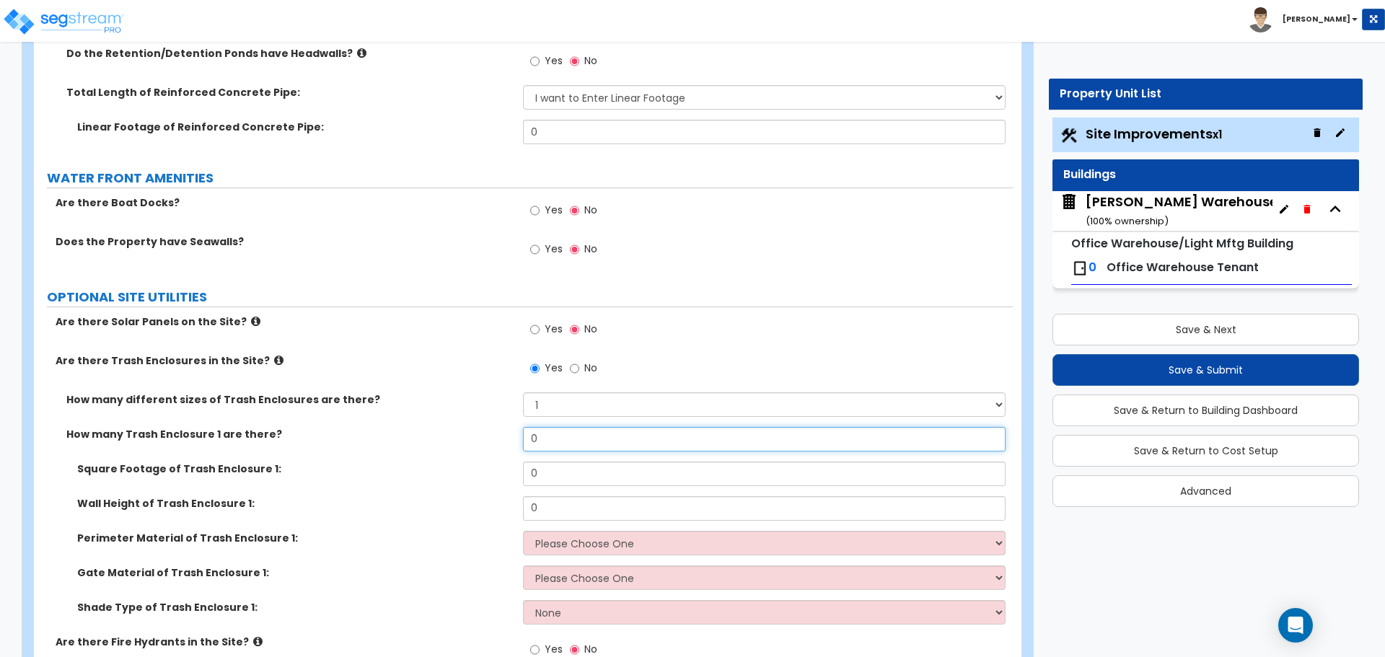
click at [582, 449] on input "0" at bounding box center [764, 439] width 482 height 25
drag, startPoint x: 582, startPoint y: 449, endPoint x: 458, endPoint y: 452, distance: 123.4
click at [458, 452] on div "How many Trash Enclosure 1 are there? 0" at bounding box center [523, 444] width 979 height 35
type input "1"
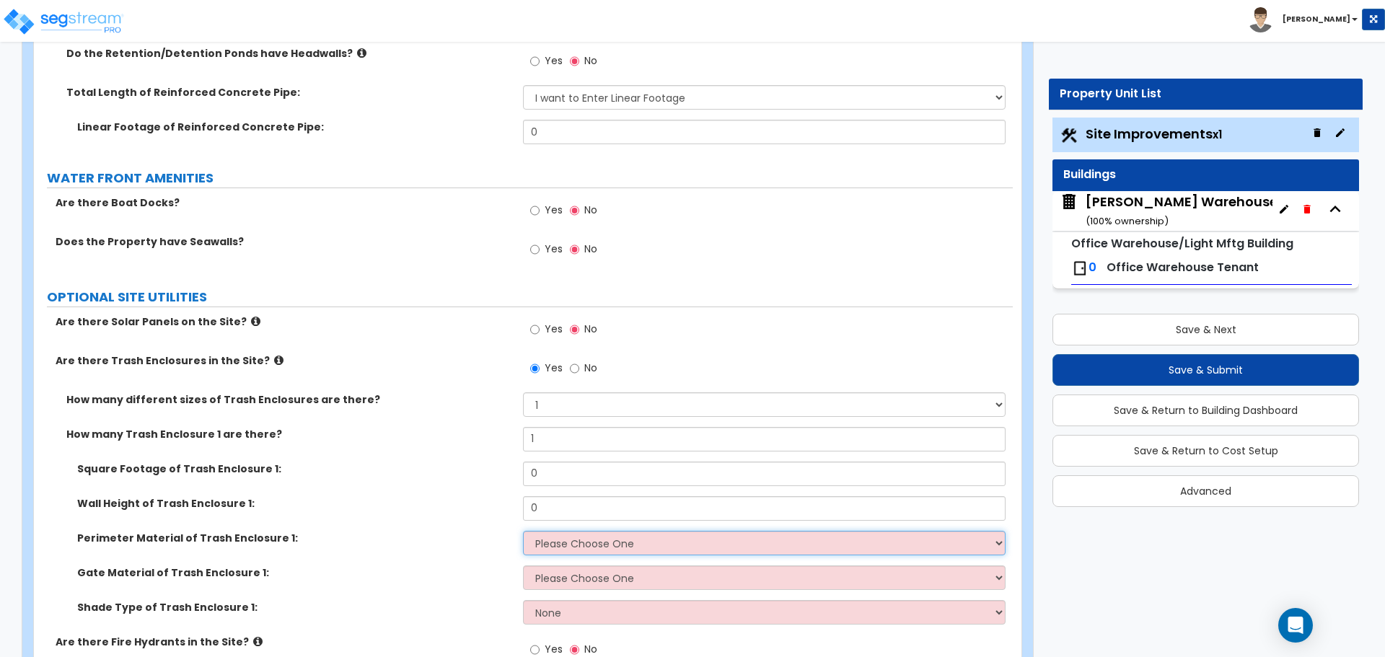
click at [624, 545] on select "Please Choose One Chain Link Wood Metal CMU" at bounding box center [764, 543] width 482 height 25
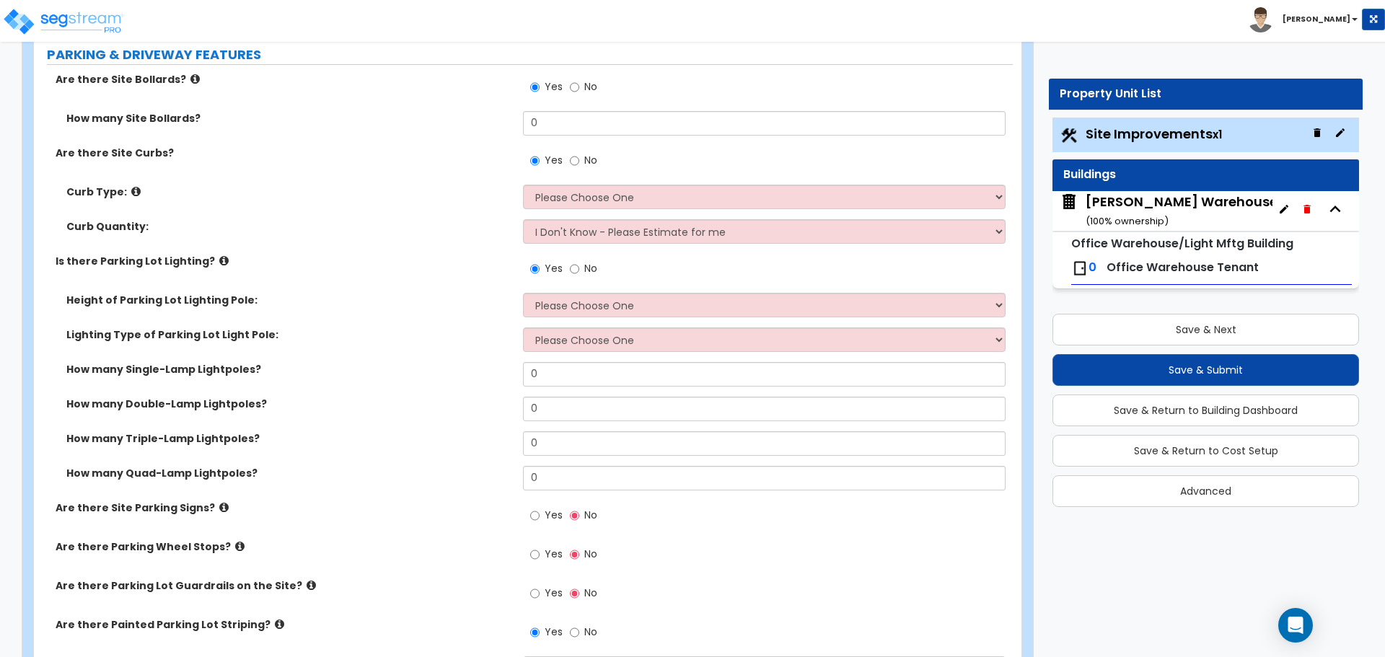
scroll to position [0, 0]
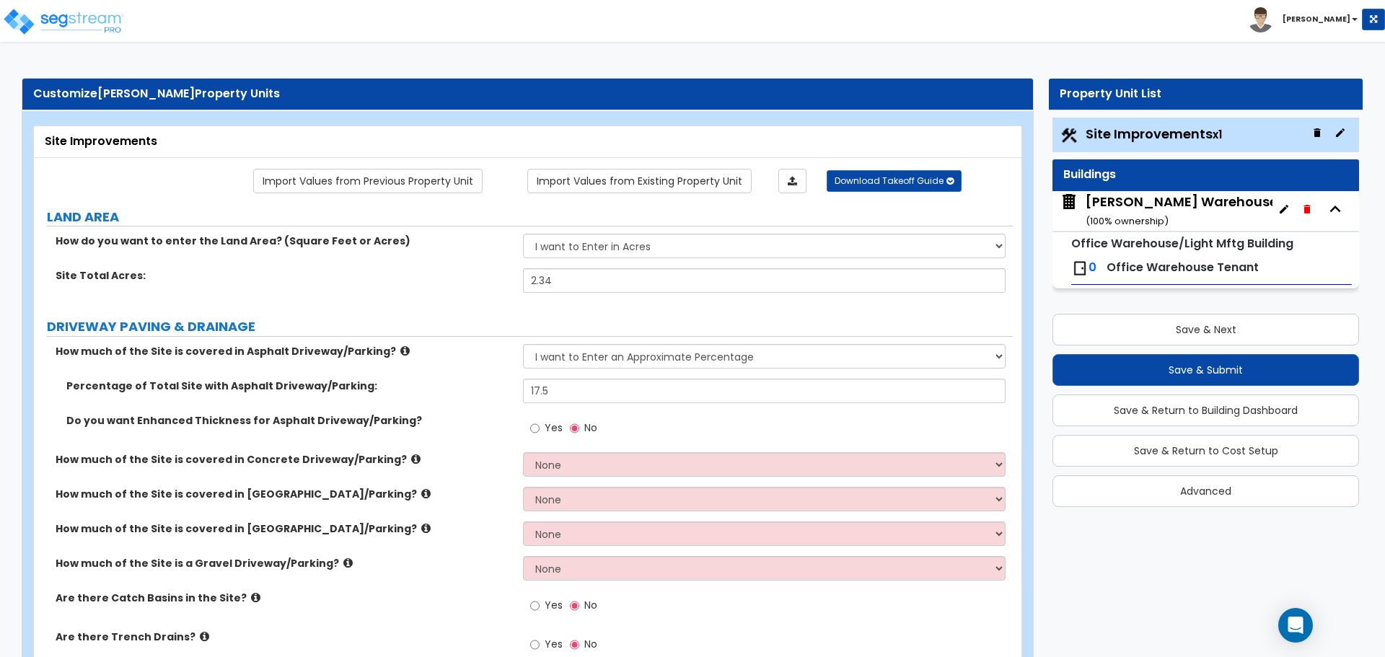
click at [1126, 206] on div "Lafferty Warehouse ( 100 % ownership)" at bounding box center [1182, 211] width 192 height 37
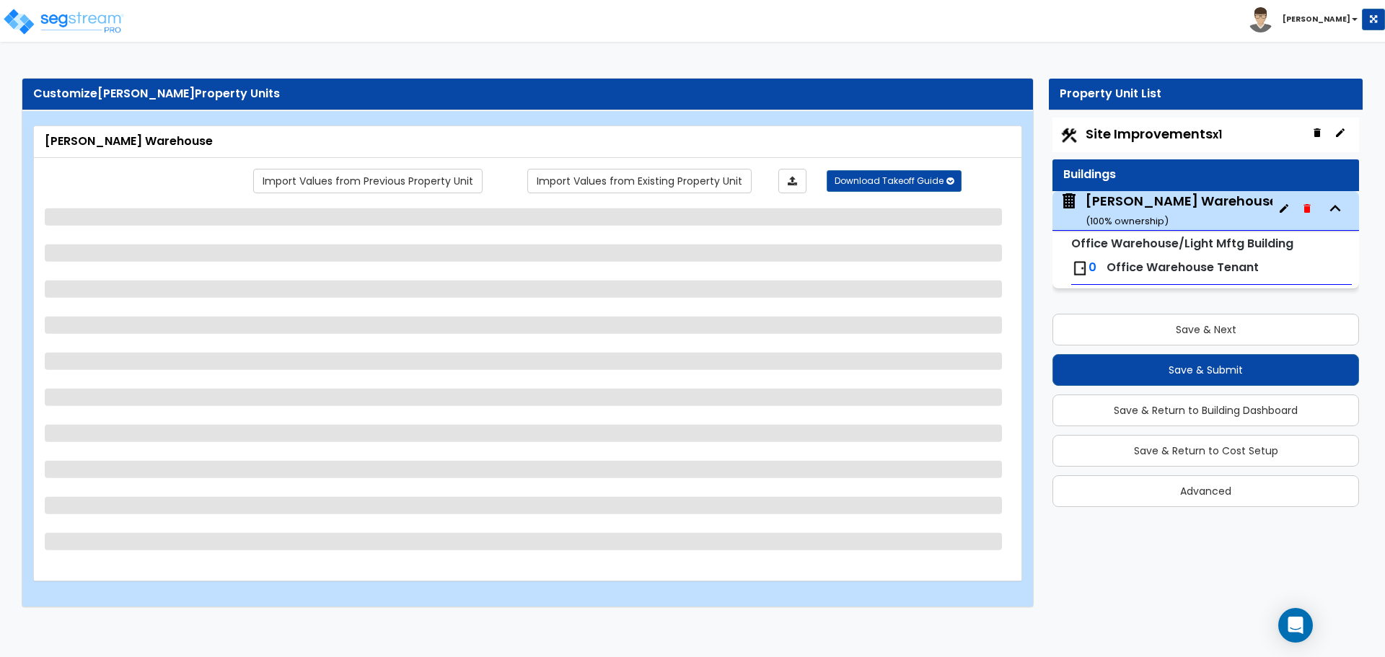
select select "4"
select select "1"
select select "2"
select select "6"
select select "1"
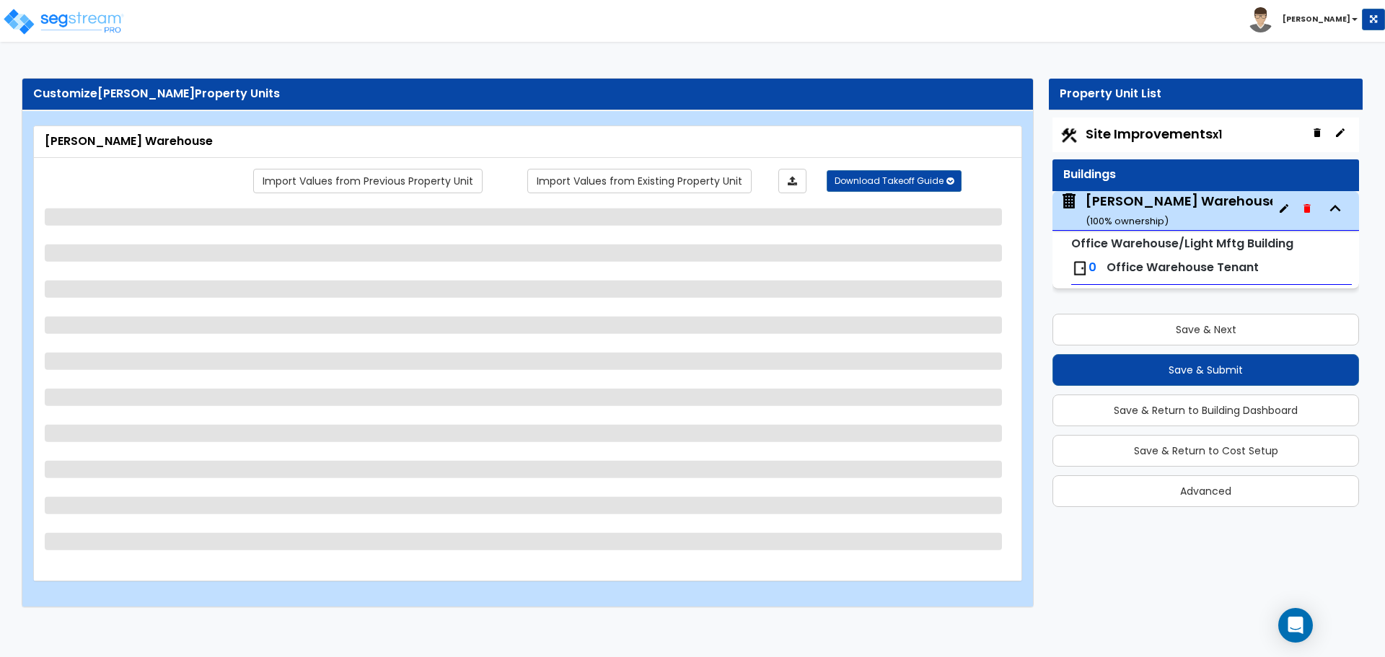
select select "1"
select select "4"
select select "1"
select select "3"
select select "2"
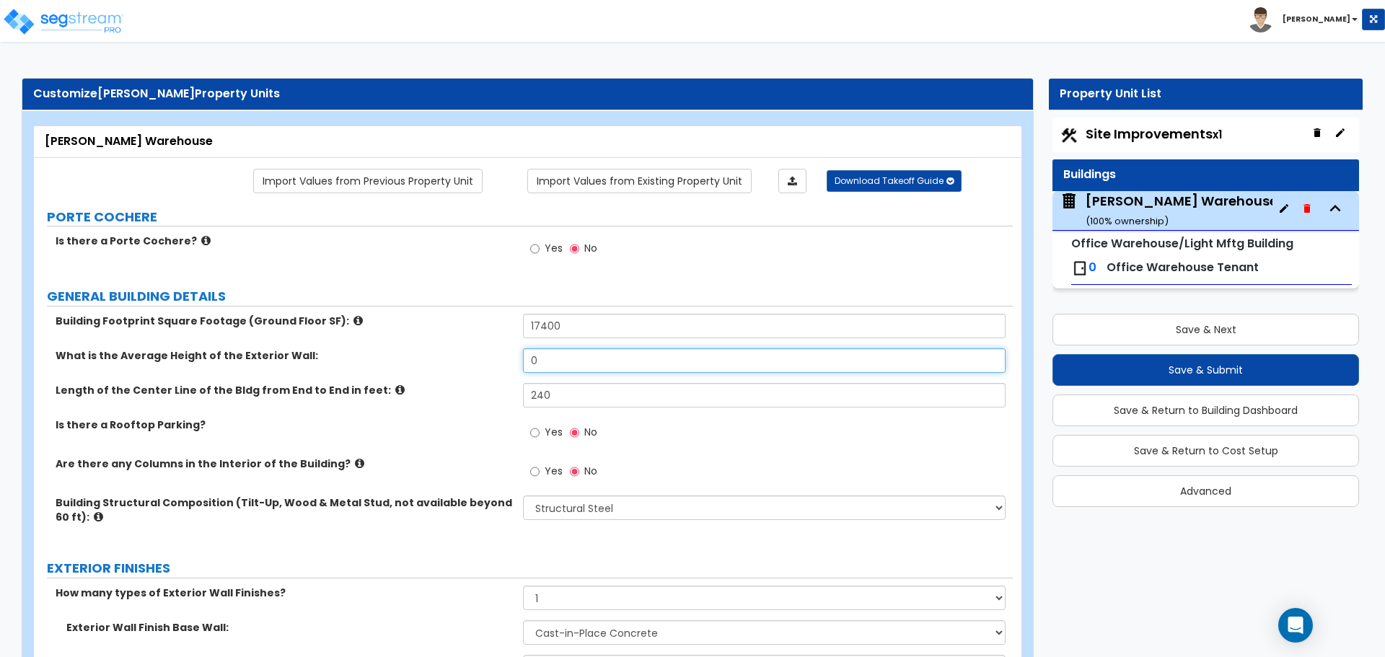
click at [568, 359] on input "0" at bounding box center [764, 360] width 482 height 25
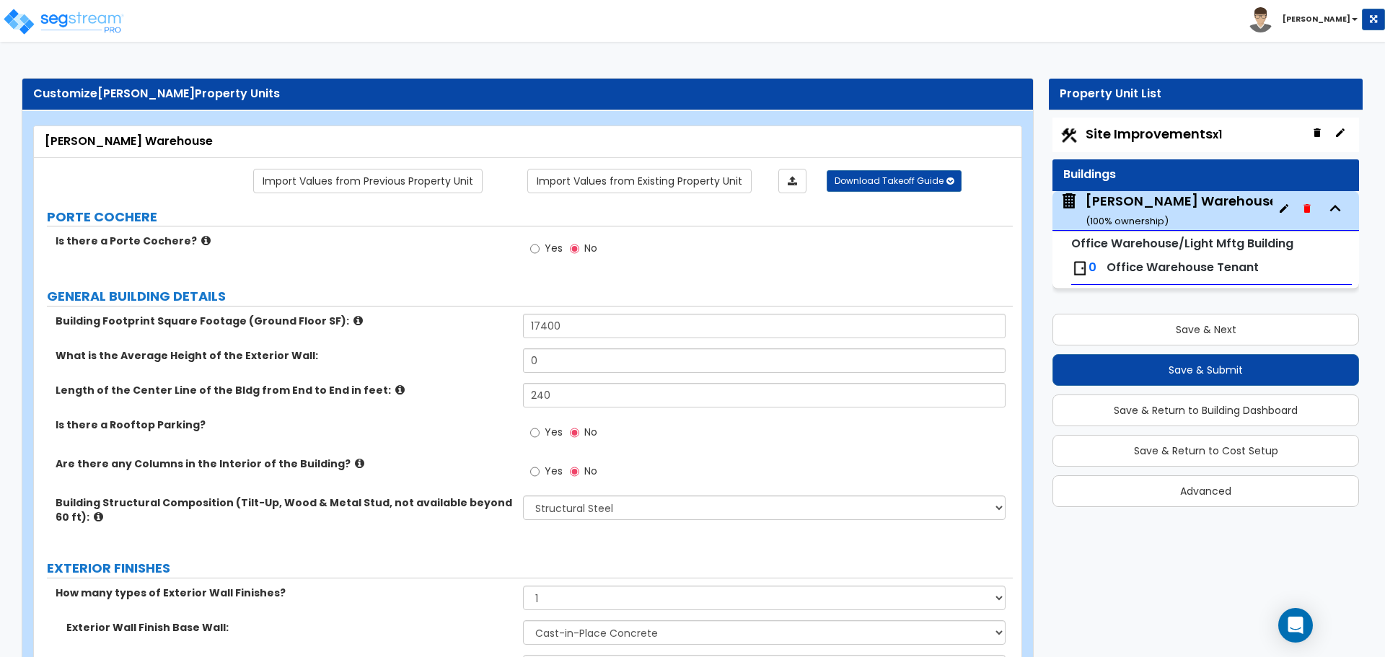
click at [1158, 128] on span "Site Improvements x1" at bounding box center [1154, 134] width 136 height 18
select select "1"
select select "2"
select select "1"
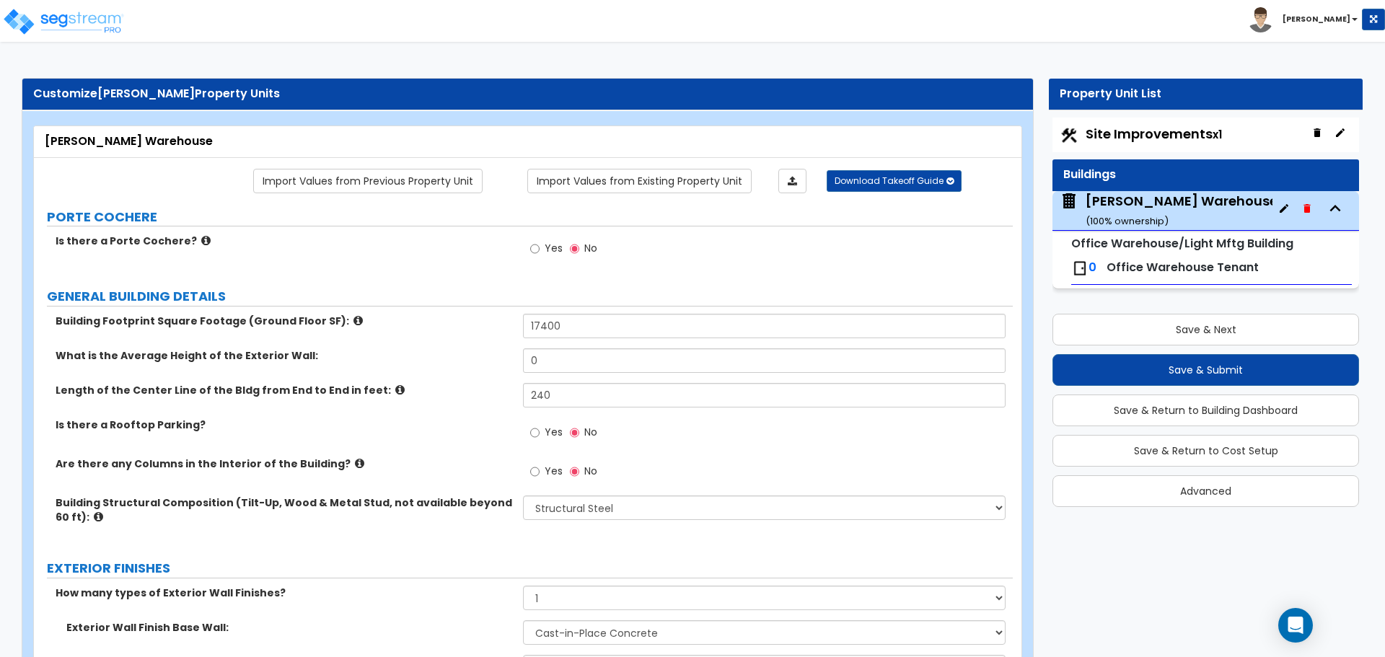
select select "2"
select select "1"
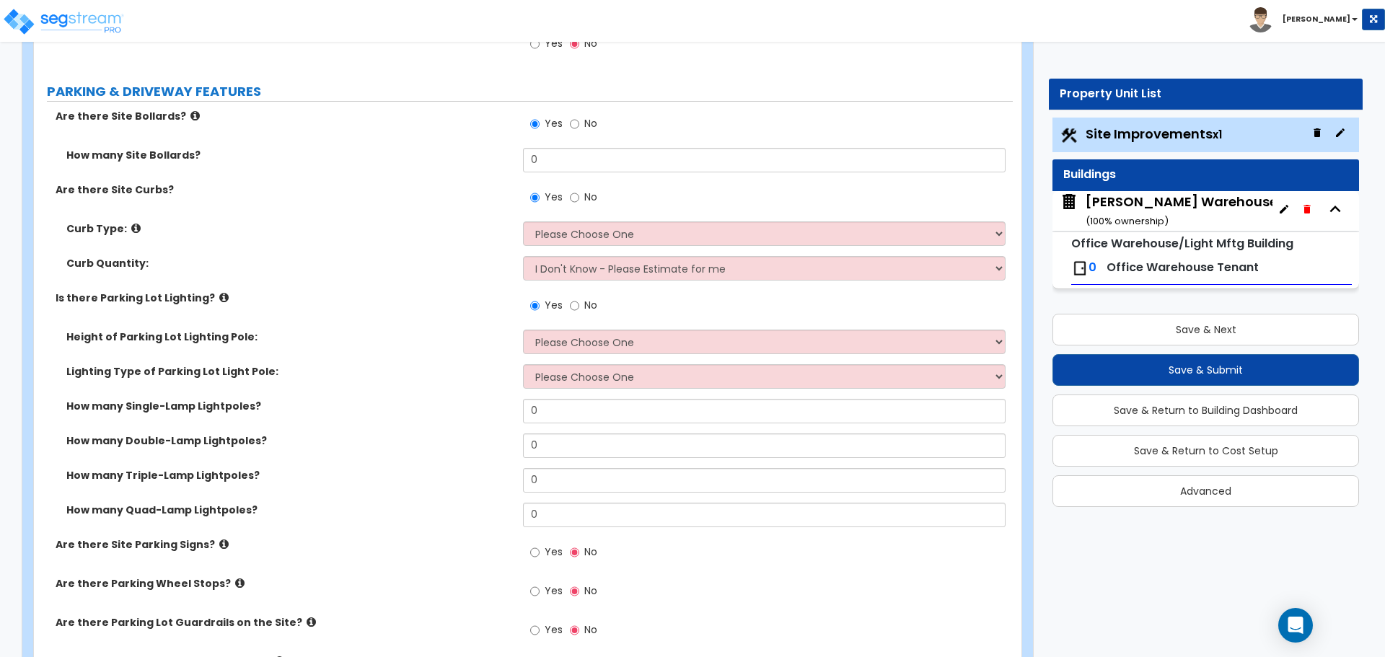
scroll to position [1082, 0]
